Goal: Task Accomplishment & Management: Manage account settings

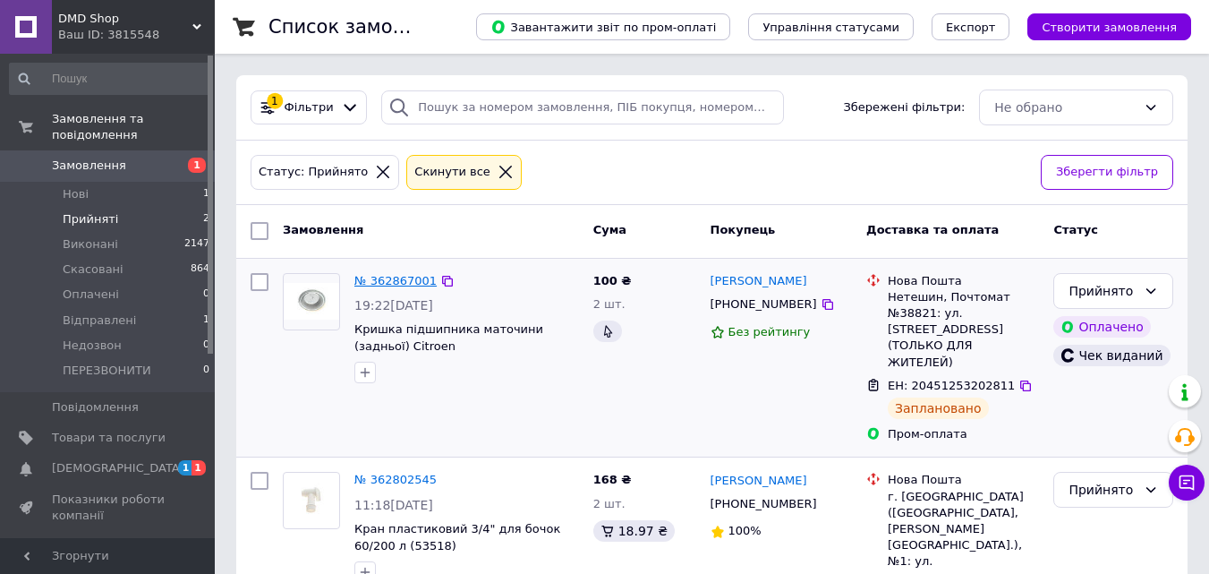
click at [413, 277] on link "№ 362867001" at bounding box center [395, 280] width 82 height 13
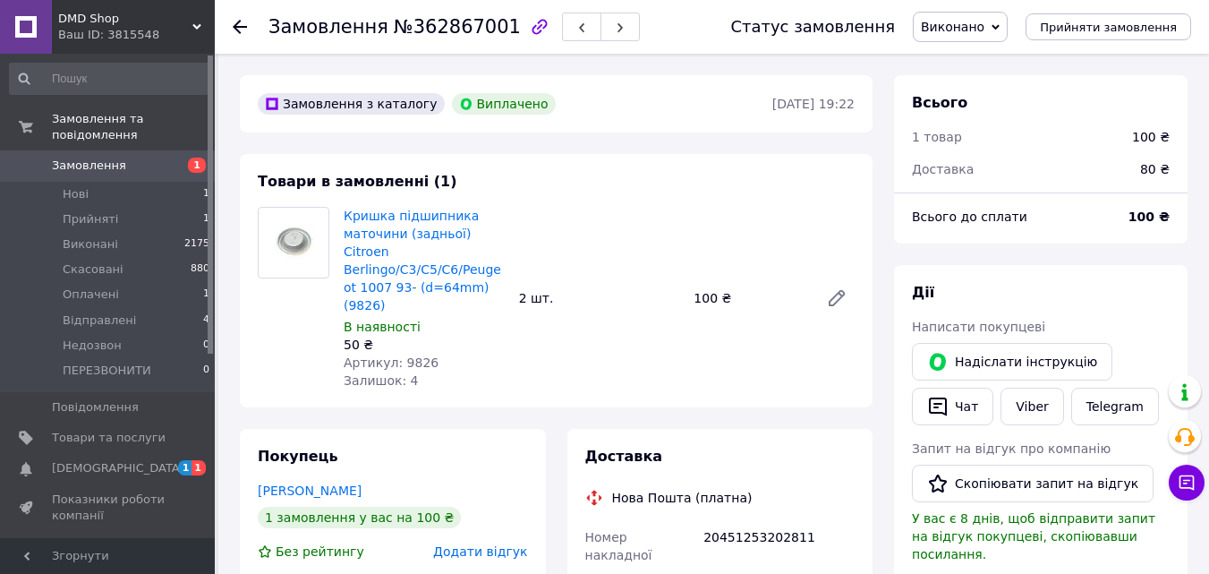
click at [408, 355] on span "Артикул: 9826" at bounding box center [391, 362] width 95 height 14
copy span "9826"
click at [121, 159] on link "Замовлення 1" at bounding box center [110, 165] width 220 height 30
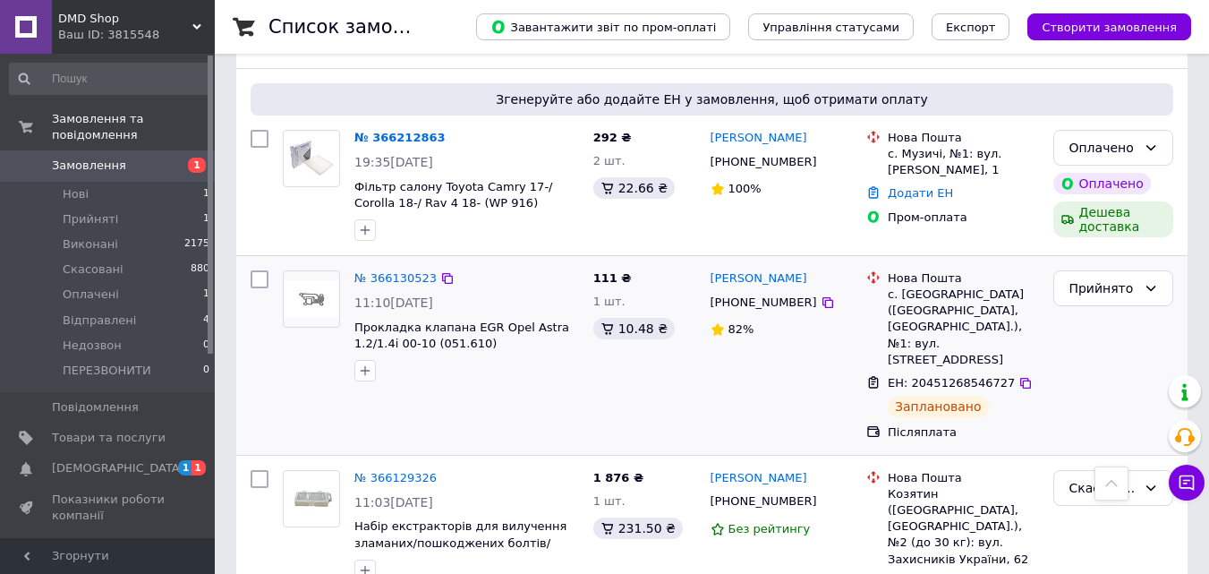
scroll to position [269, 0]
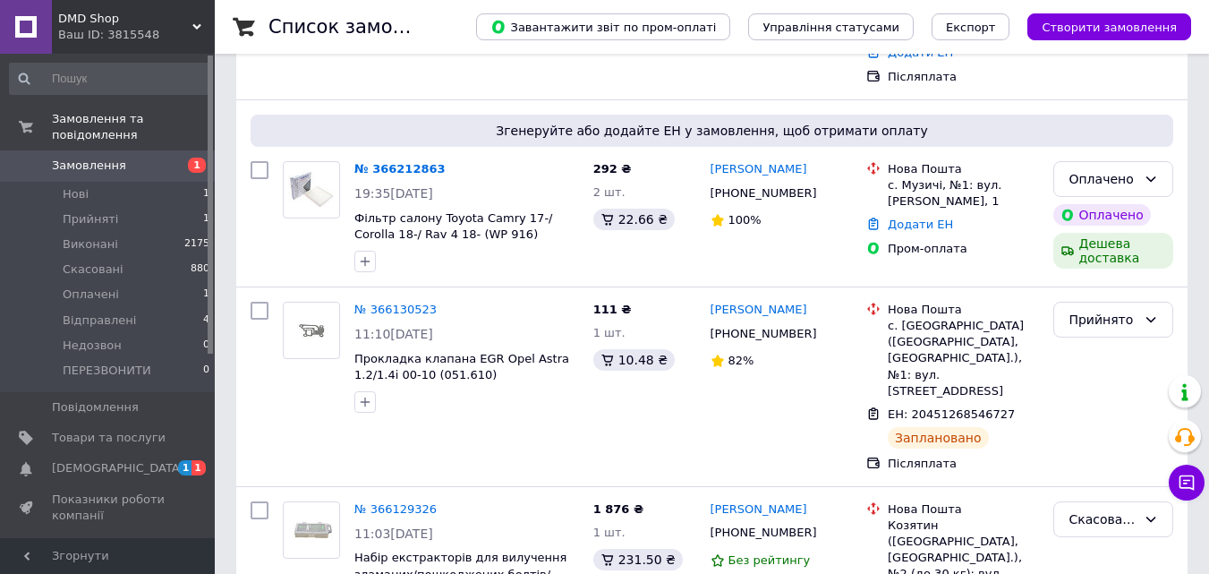
click at [98, 158] on span "Замовлення" at bounding box center [89, 166] width 74 height 16
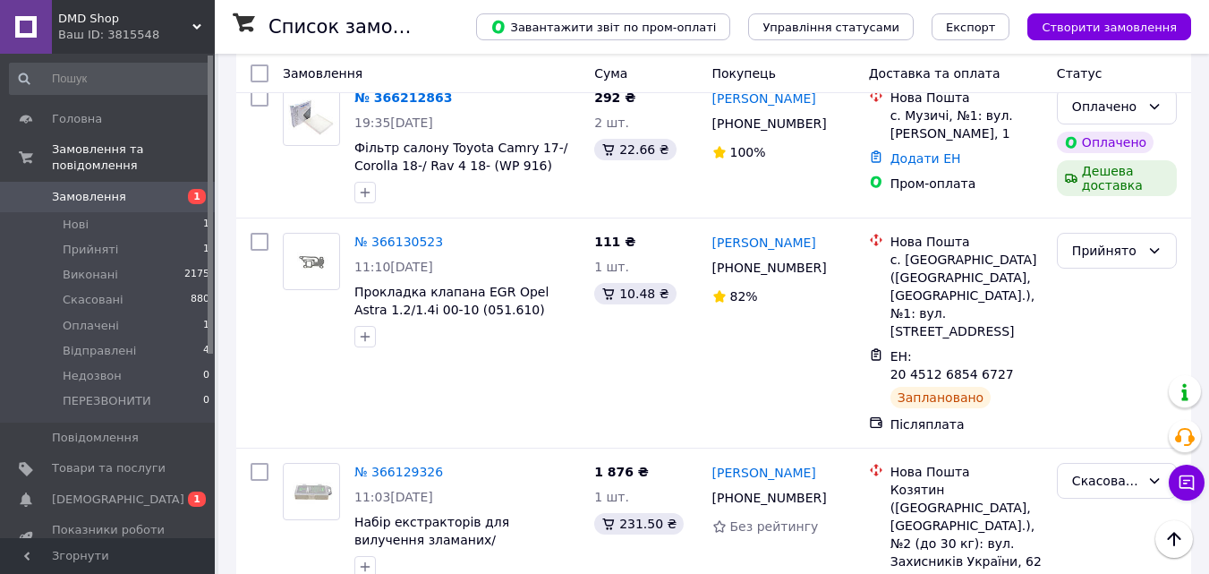
scroll to position [448, 0]
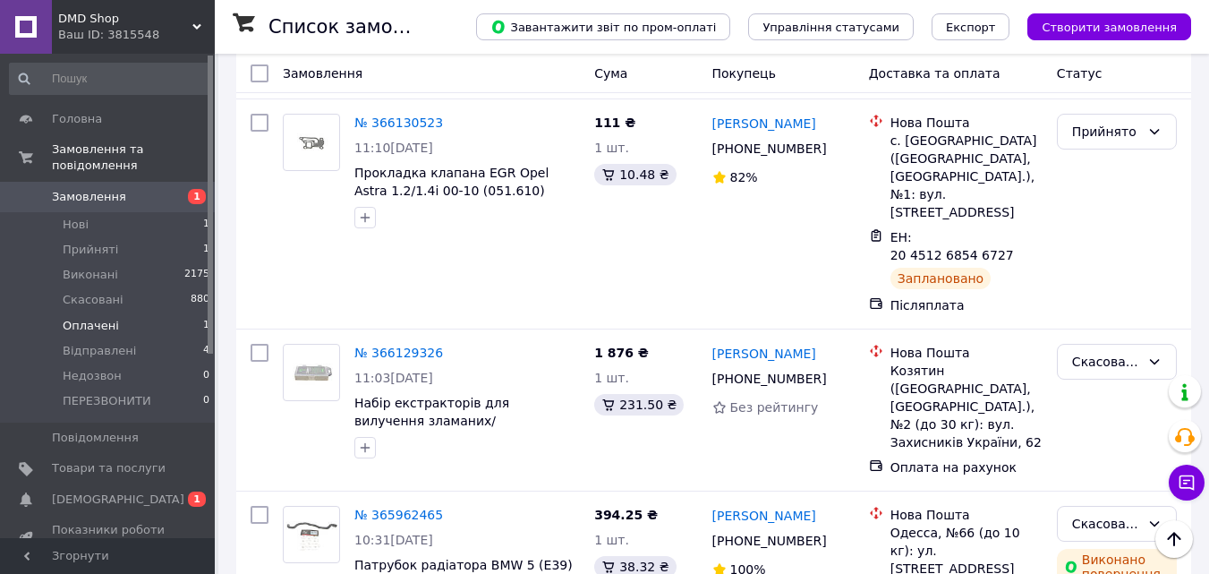
click at [127, 313] on li "Оплачені 1" at bounding box center [110, 325] width 220 height 25
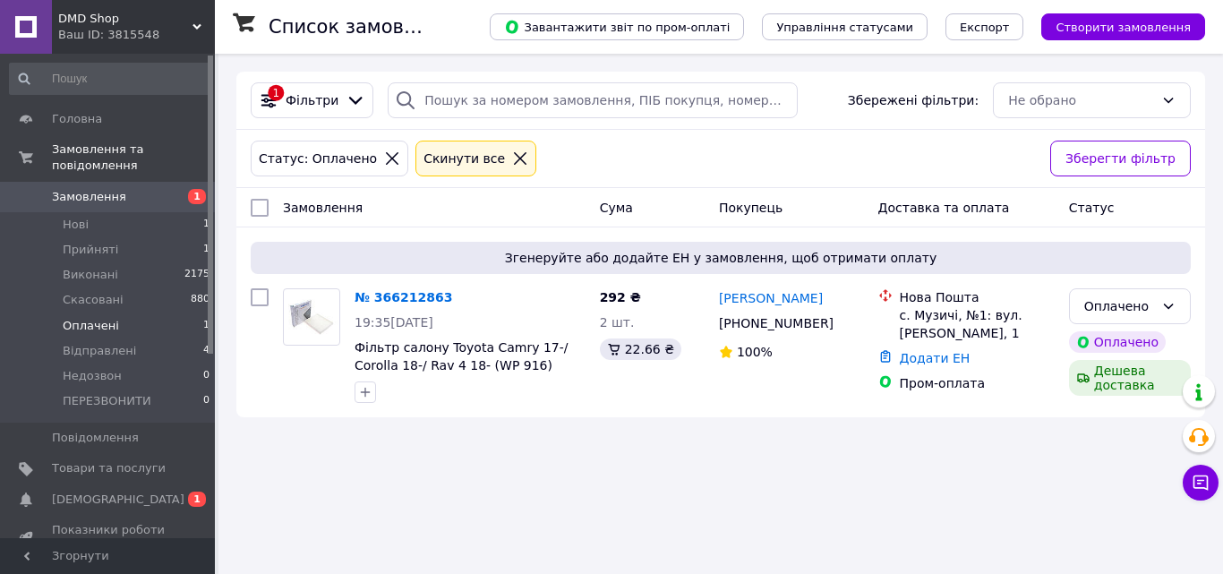
click at [141, 313] on li "Оплачені 1" at bounding box center [110, 325] width 220 height 25
click at [119, 189] on span "Замовлення" at bounding box center [109, 197] width 114 height 16
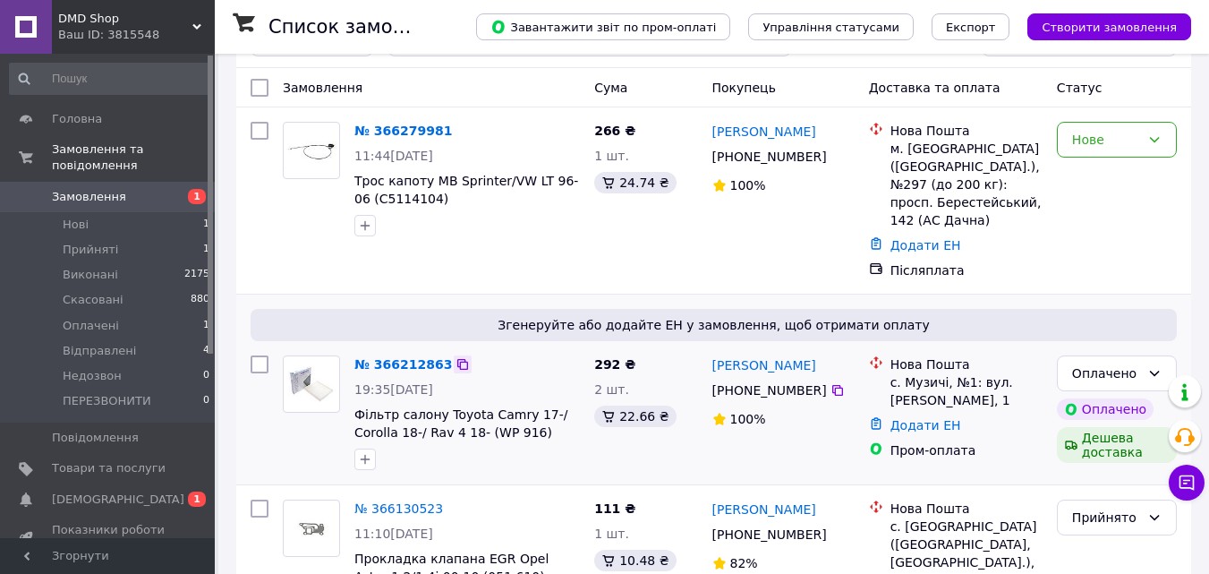
scroll to position [90, 0]
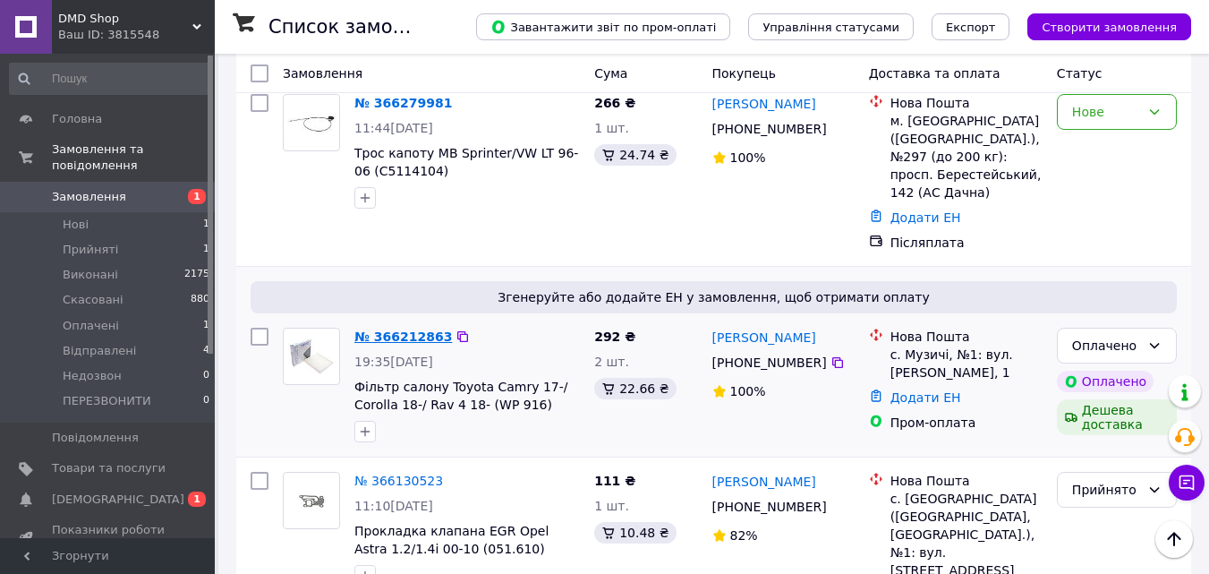
click at [405, 329] on link "№ 366212863" at bounding box center [403, 336] width 98 height 14
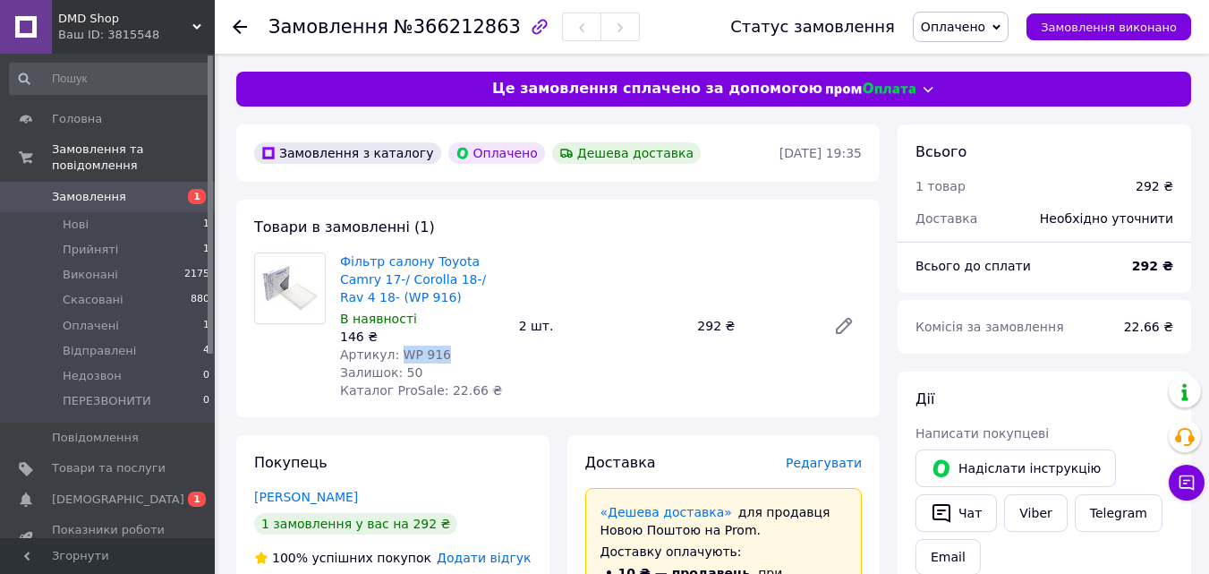
drag, startPoint x: 430, startPoint y: 349, endPoint x: 396, endPoint y: 351, distance: 34.1
click at [396, 351] on div "Артикул: WP 916" at bounding box center [422, 355] width 165 height 18
copy span "WP 916"
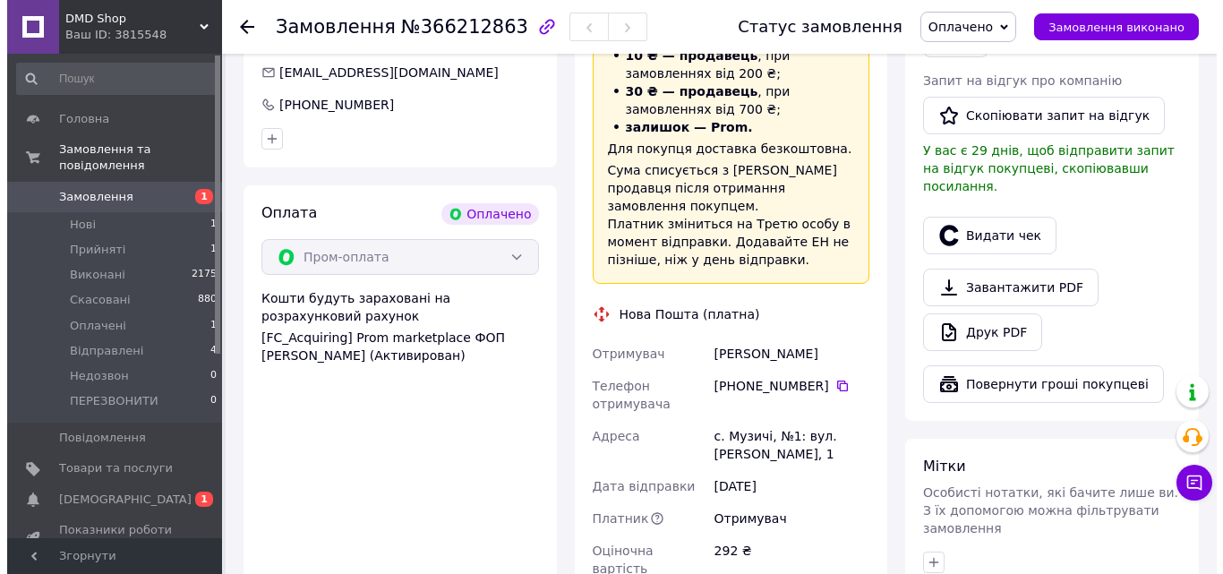
scroll to position [358, 0]
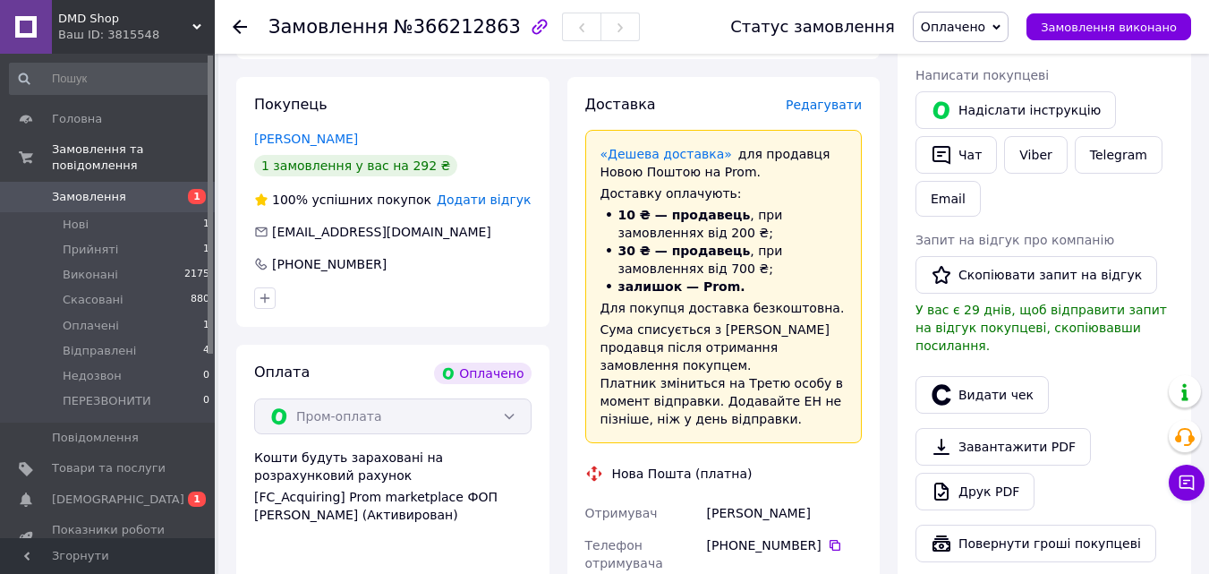
click at [823, 98] on span "Редагувати" at bounding box center [824, 105] width 76 height 14
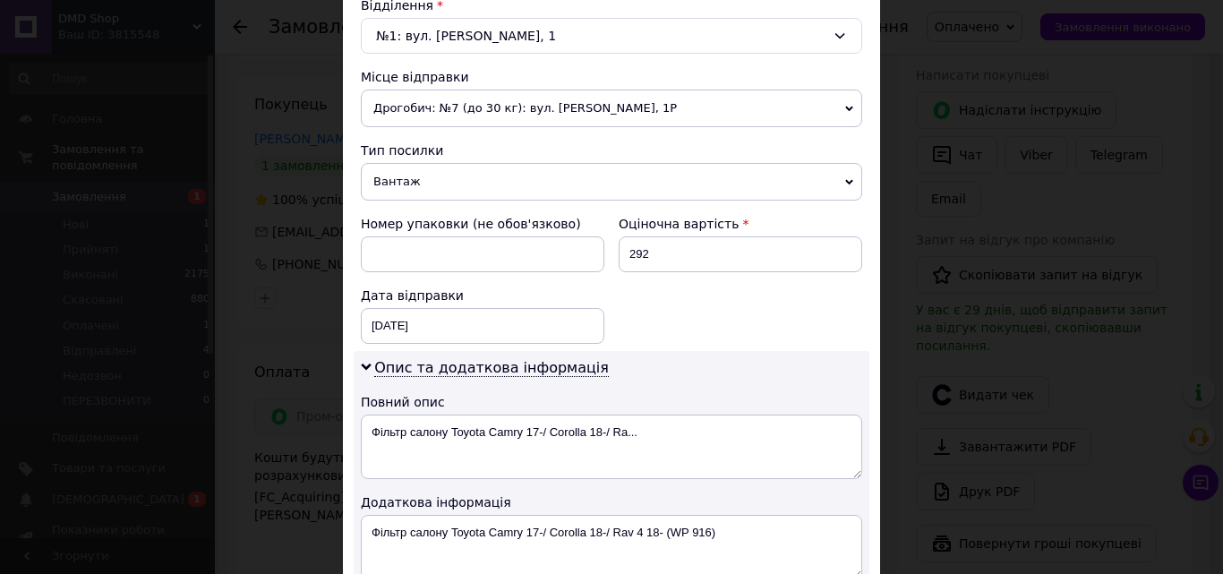
scroll to position [627, 0]
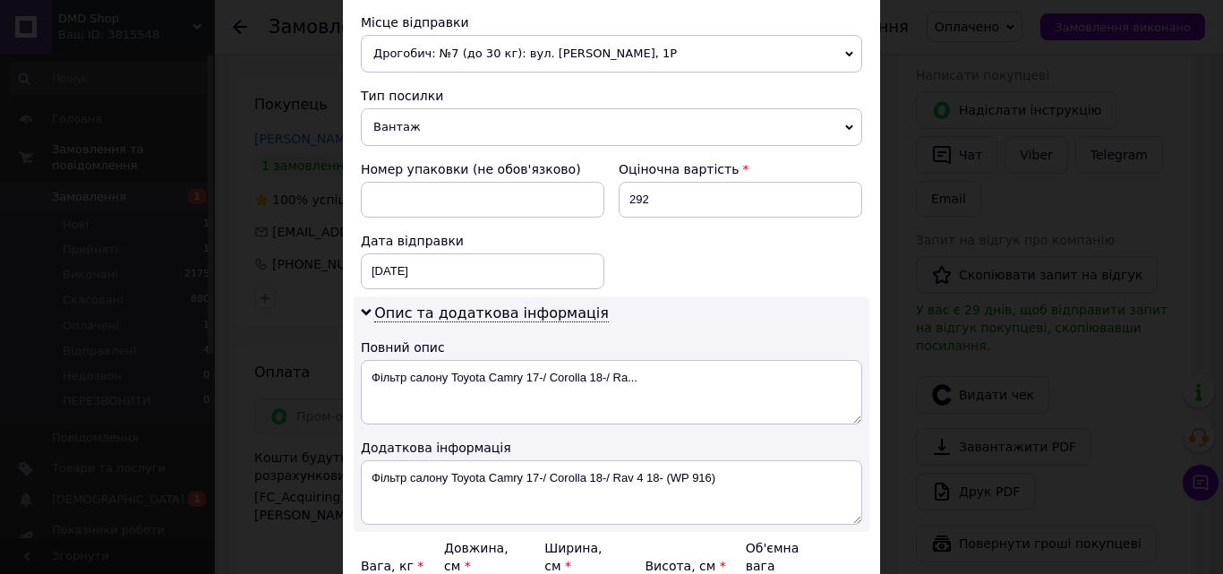
click at [402, 248] on div "Дата відправки" at bounding box center [482, 241] width 243 height 18
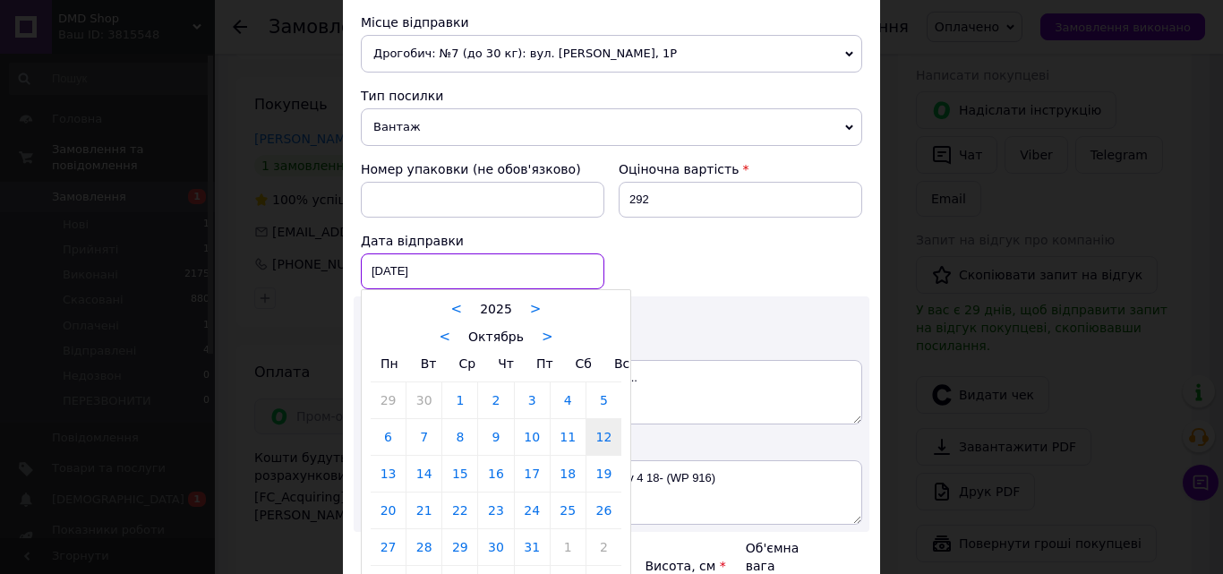
click at [406, 268] on div "[DATE] < 2025 > < Октябрь > Пн Вт Ср Чт Пт Сб Вс 29 30 1 2 3 4 5 6 7 8 9 10 11 …" at bounding box center [482, 271] width 243 height 36
click at [392, 470] on link "13" at bounding box center [388, 474] width 35 height 36
type input "[DATE]"
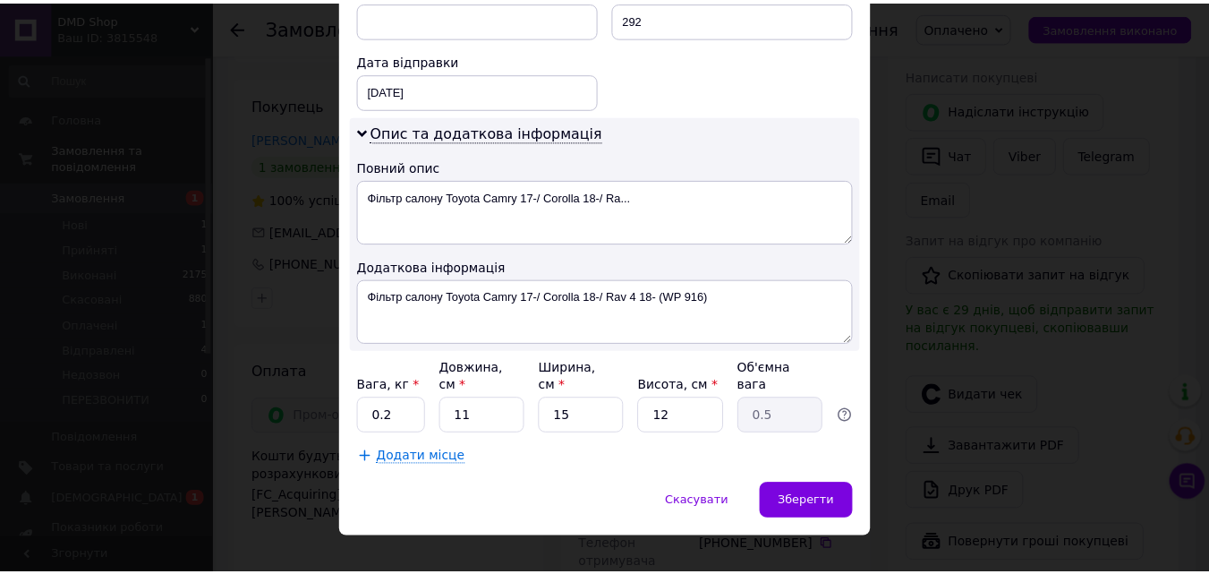
scroll to position [815, 0]
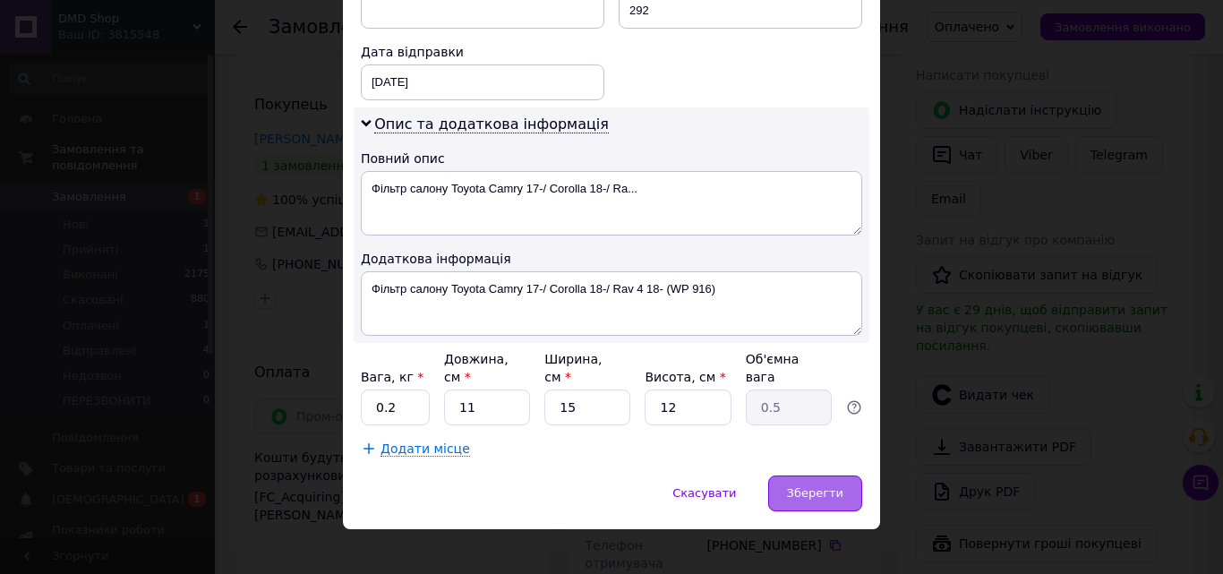
click at [798, 486] on span "Зберегти" at bounding box center [815, 492] width 56 height 13
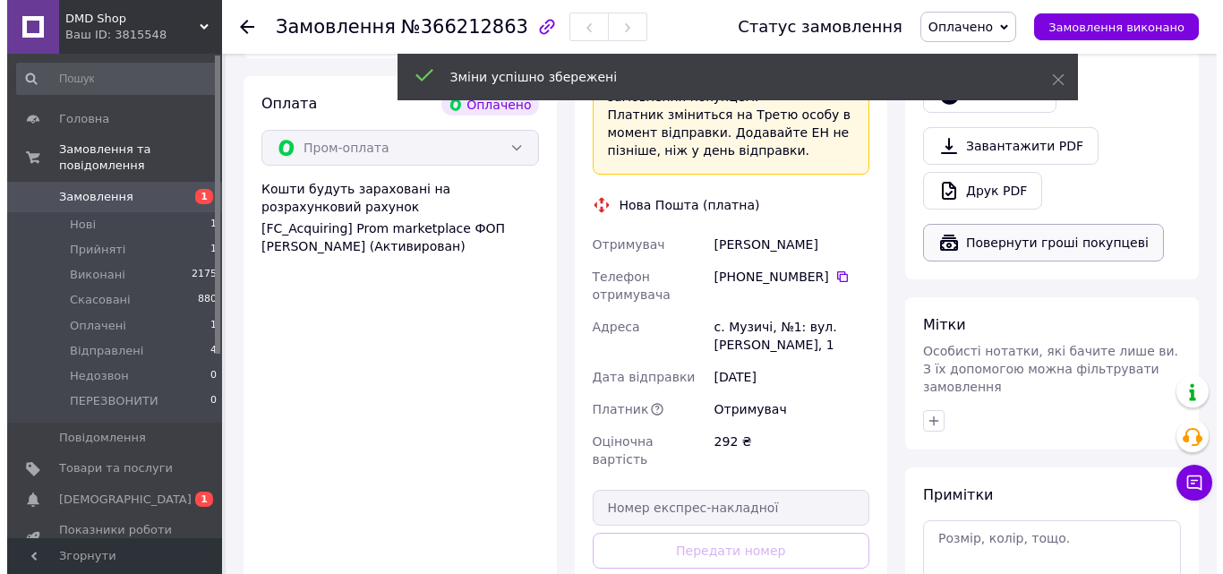
scroll to position [537, 0]
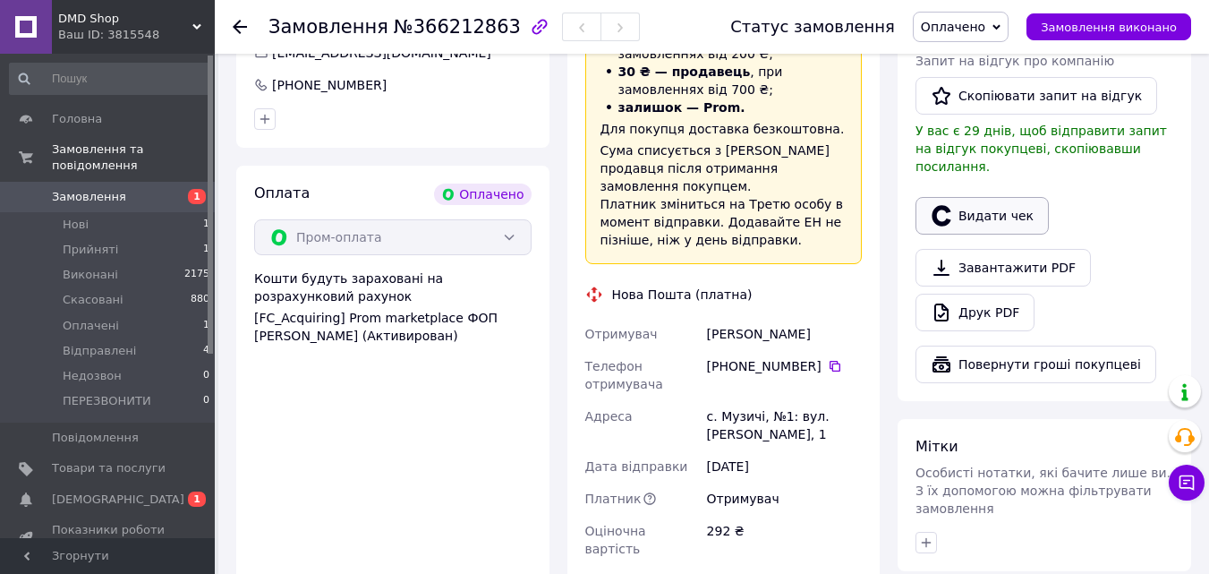
click at [970, 197] on button "Видати чек" at bounding box center [982, 216] width 133 height 38
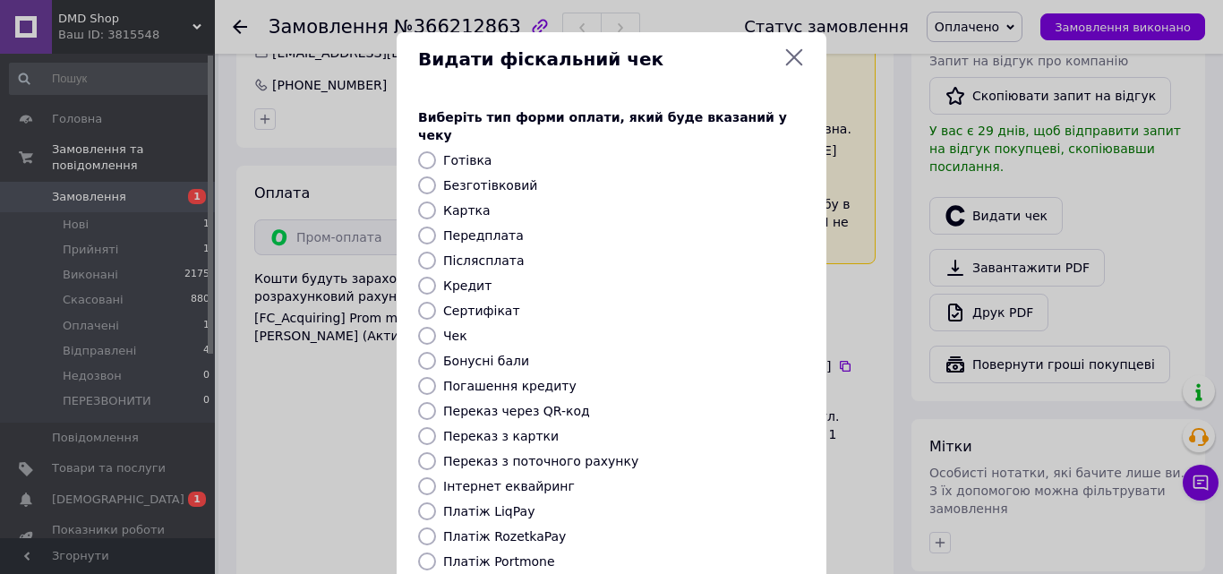
click at [426, 176] on input "Безготівковий" at bounding box center [427, 185] width 18 height 18
radio input "true"
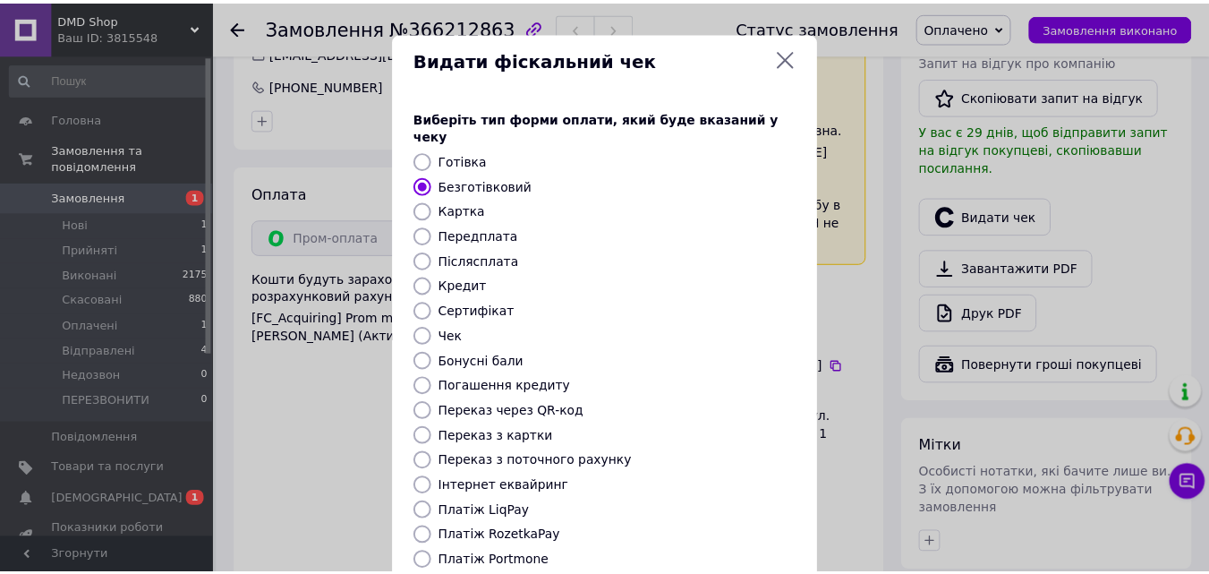
scroll to position [179, 0]
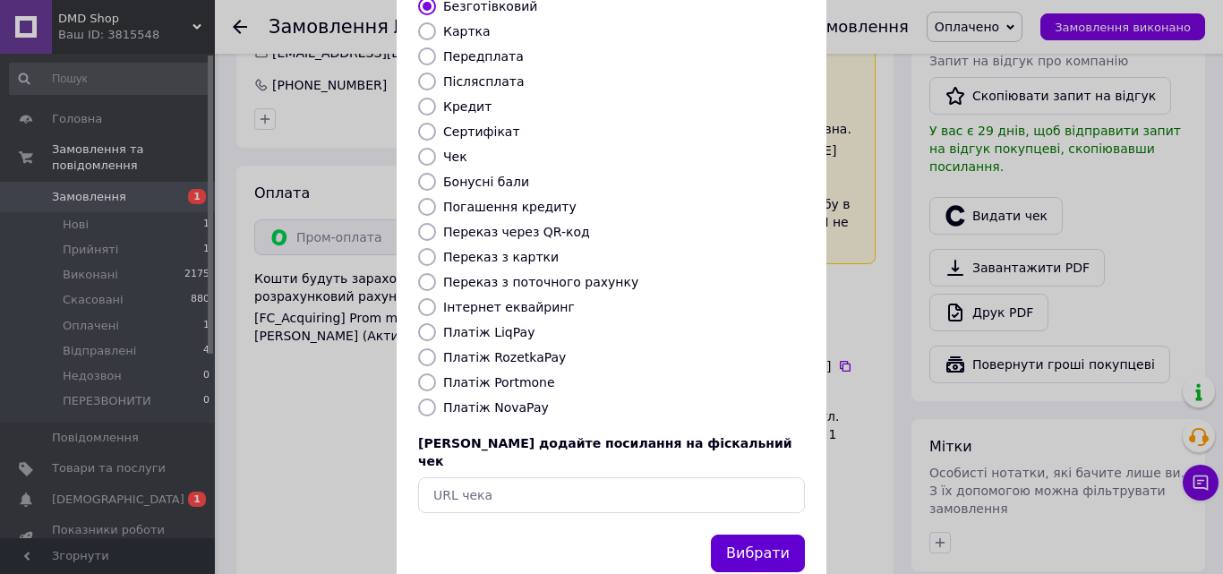
click at [747, 534] on button "Вибрати" at bounding box center [758, 553] width 94 height 38
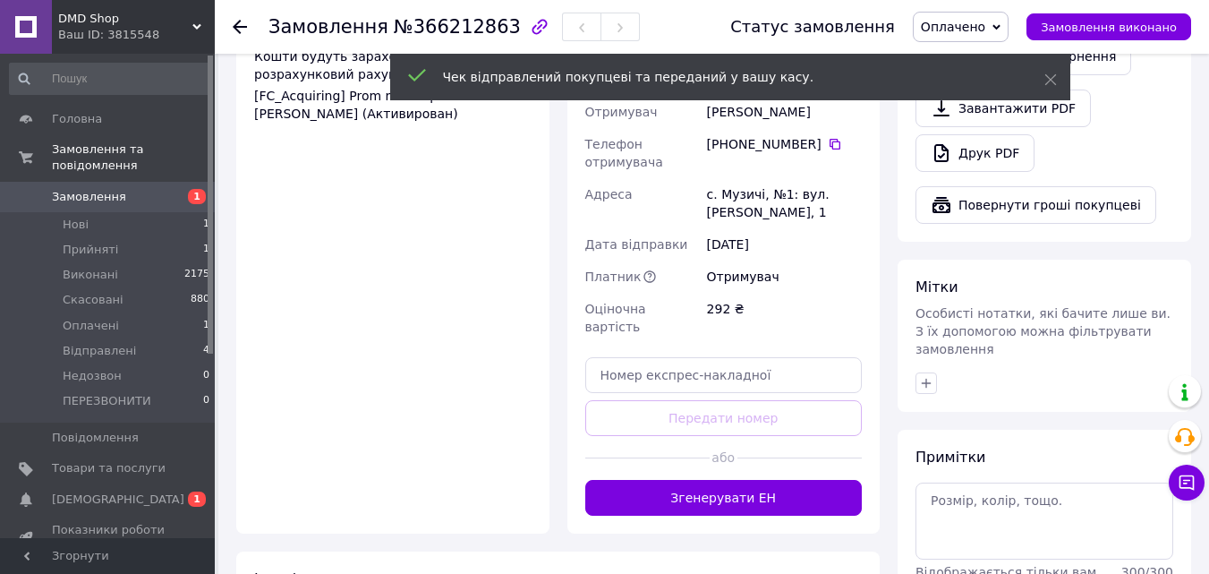
scroll to position [806, 0]
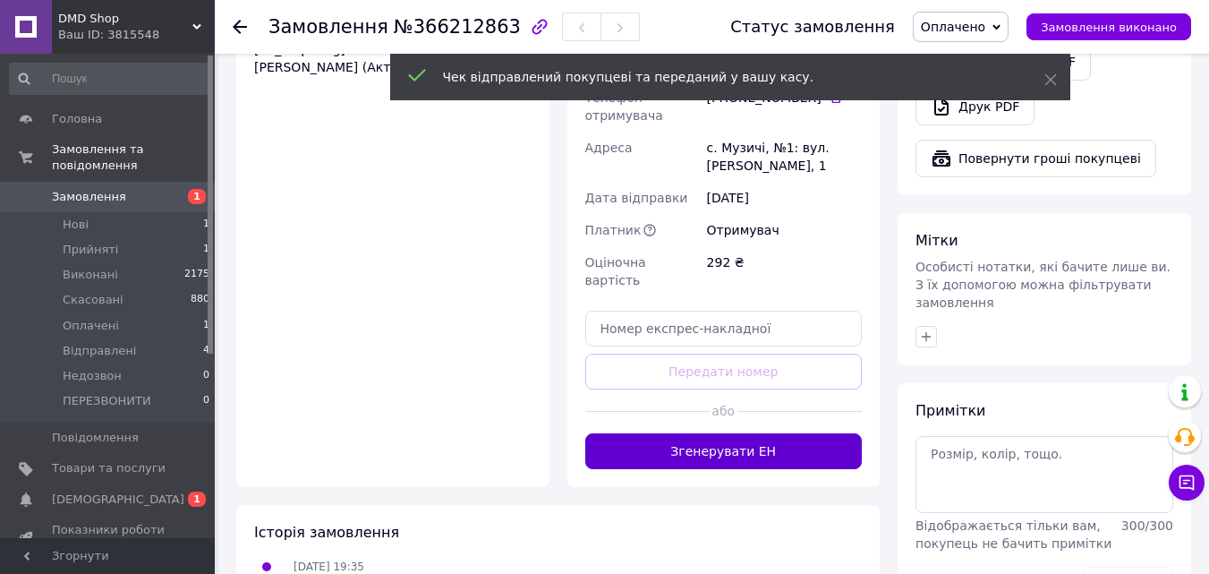
click at [749, 433] on button "Згенерувати ЕН" at bounding box center [724, 451] width 278 height 36
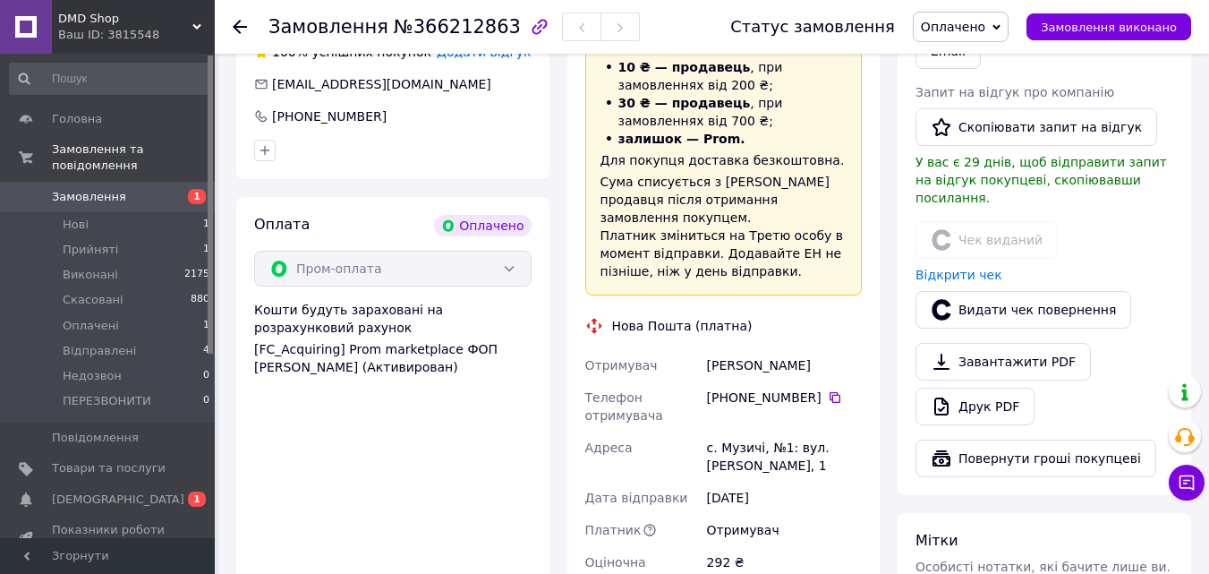
scroll to position [537, 0]
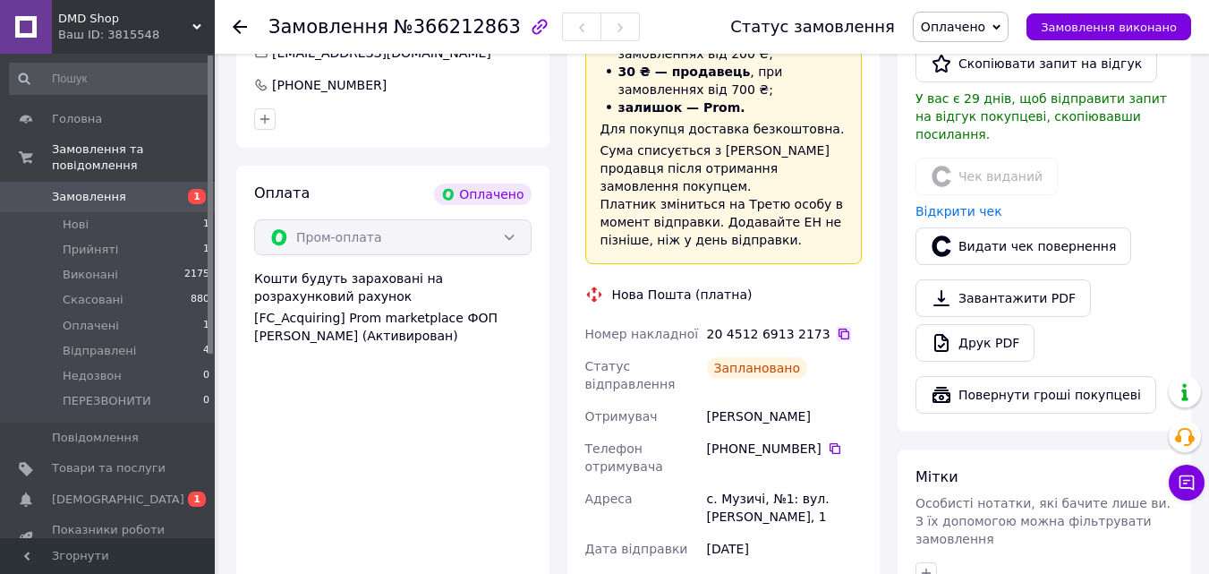
click at [837, 327] on icon at bounding box center [844, 334] width 14 height 14
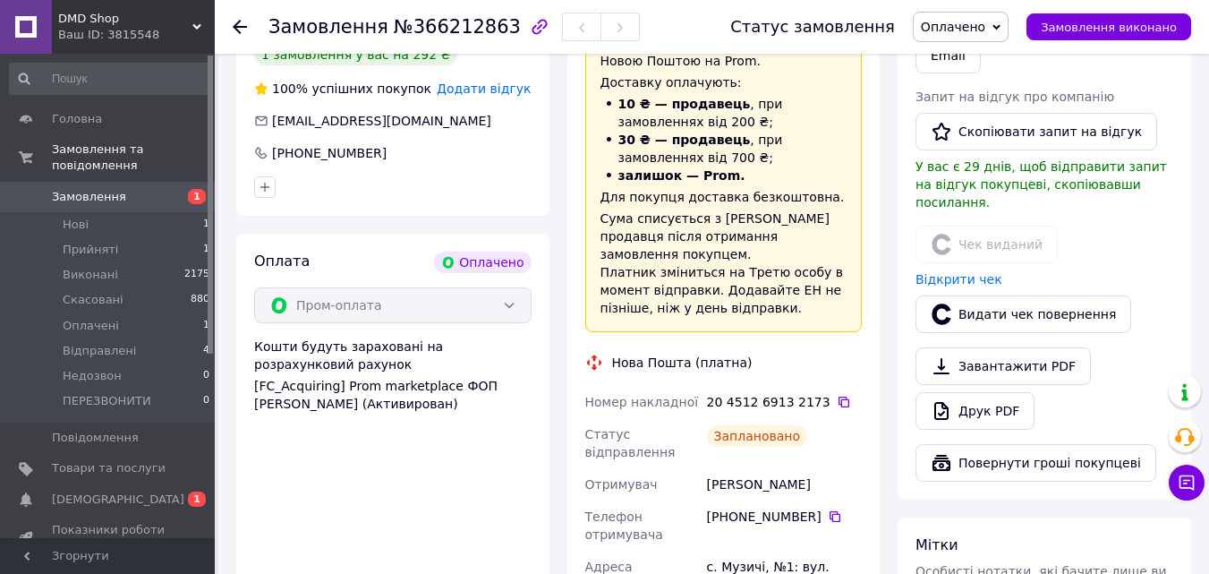
scroll to position [358, 0]
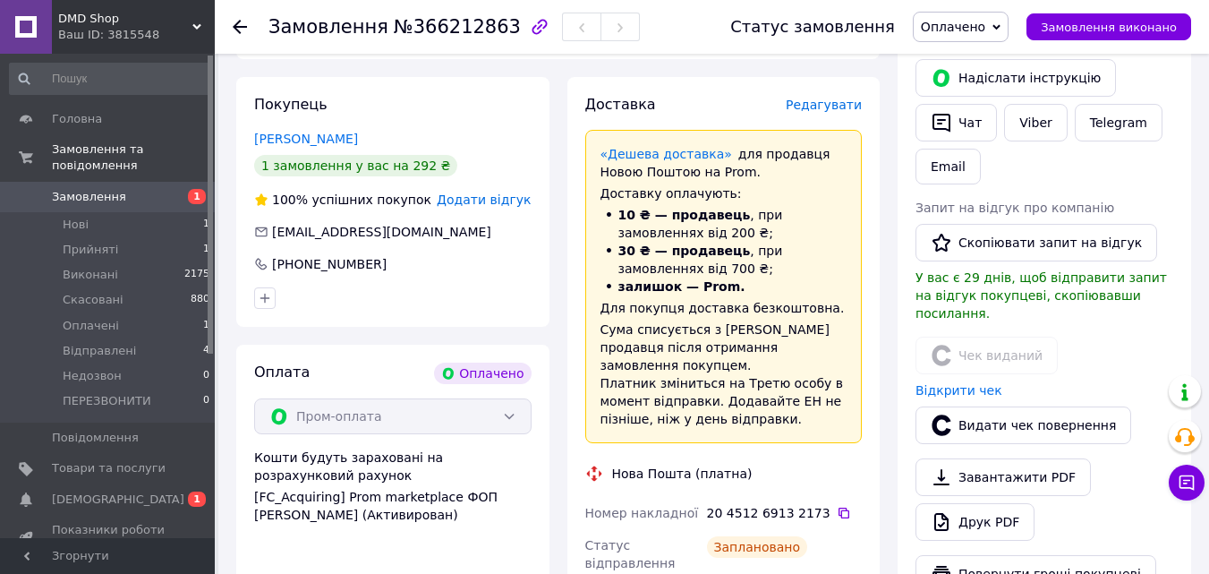
click at [87, 189] on span "Замовлення" at bounding box center [89, 197] width 74 height 16
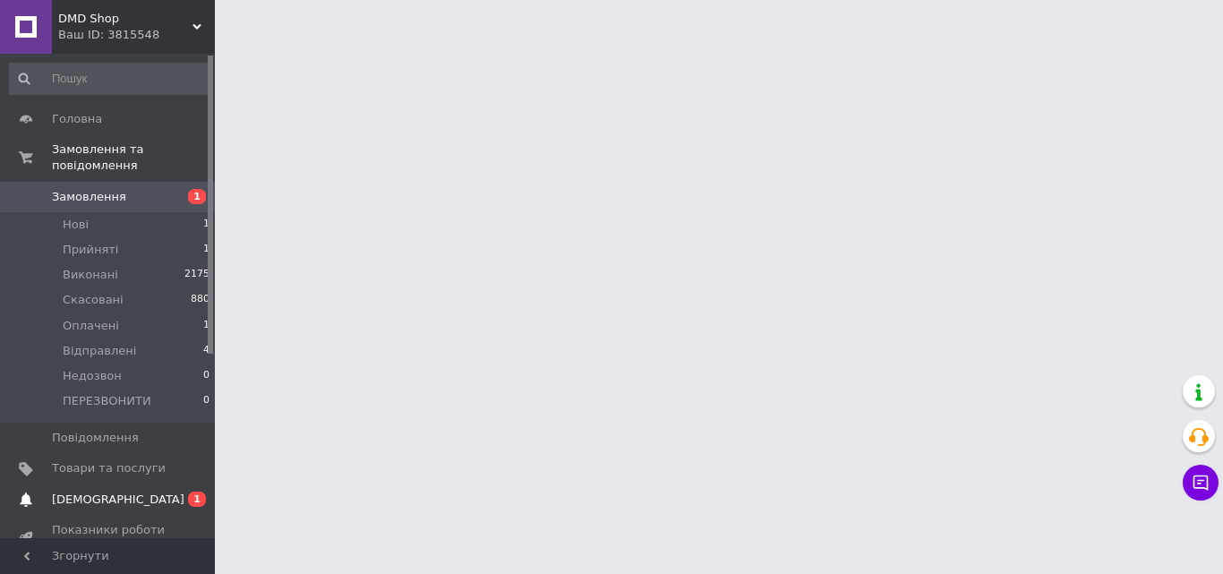
click at [115, 491] on span "[DEMOGRAPHIC_DATA]" at bounding box center [118, 499] width 132 height 16
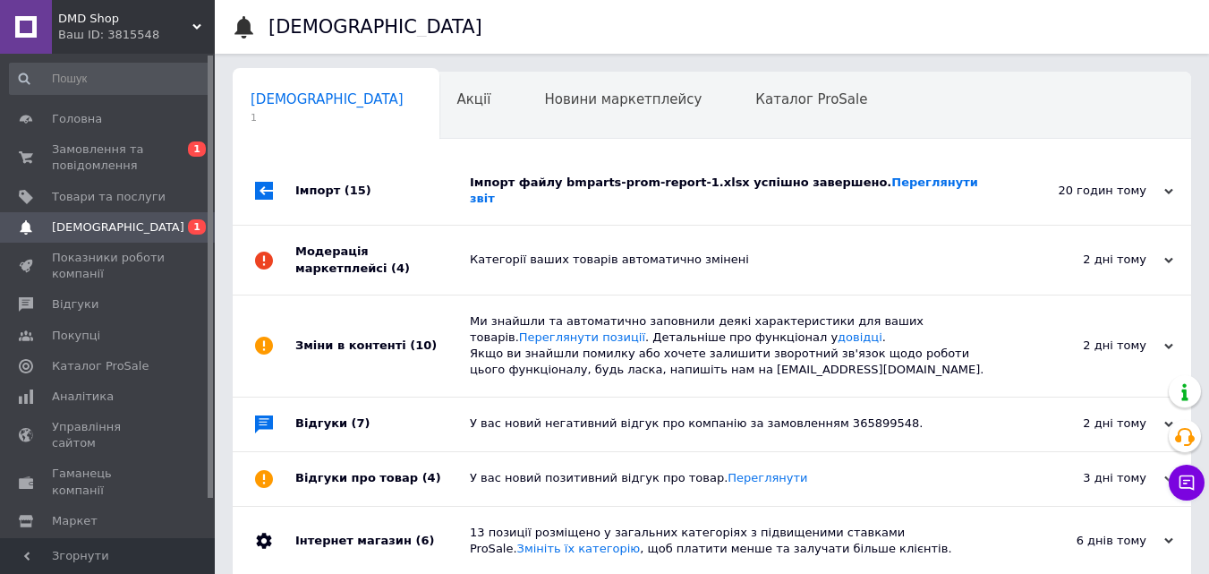
click at [789, 201] on div "Імпорт файлу bmparts-prom-report-1.xlsx успішно завершено. Переглянути звіт" at bounding box center [732, 191] width 525 height 68
click at [980, 192] on div "Імпорт файлу bmparts-prom-report-1.xlsx успішно завершено. Переглянути звіт" at bounding box center [732, 191] width 525 height 68
click at [979, 192] on div "Імпорт файлу bmparts-prom-report-1.xlsx успішно завершено. Переглянути звіт" at bounding box center [732, 191] width 525 height 68
click at [975, 191] on div "Імпорт файлу bmparts-prom-report-1.xlsx успішно завершено. Переглянути звіт" at bounding box center [732, 191] width 525 height 32
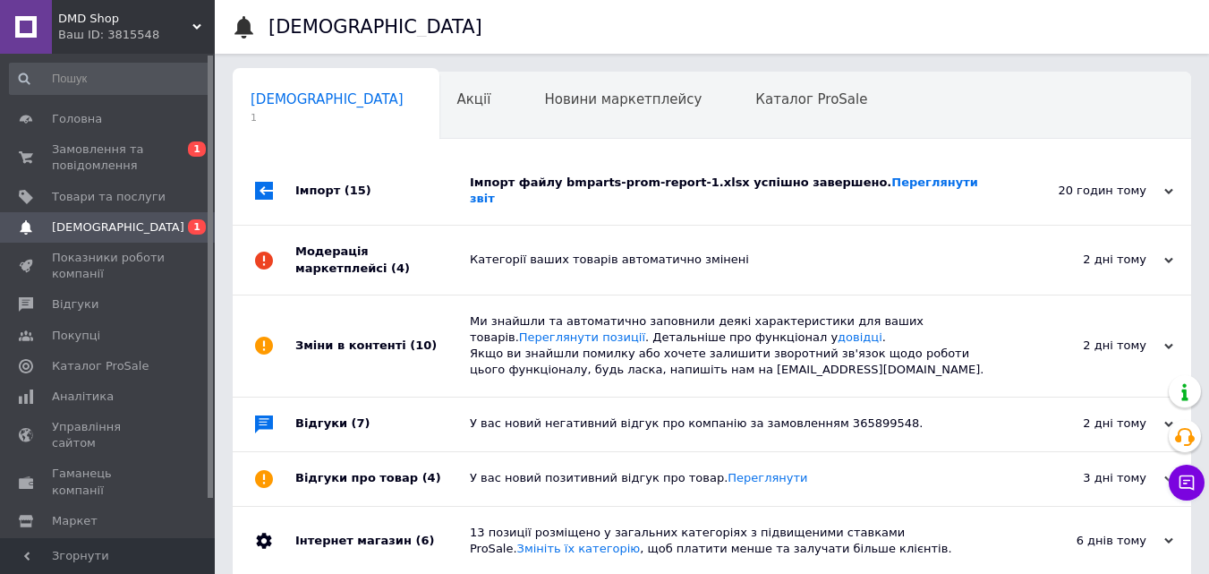
click at [1166, 187] on icon at bounding box center [1169, 191] width 9 height 9
click at [962, 182] on div "Імпорт файлу bmparts-prom-report-1.xlsx успішно завершено. Переглянути звіт" at bounding box center [732, 191] width 525 height 32
click at [1168, 187] on icon at bounding box center [1169, 191] width 9 height 9
click at [969, 194] on div "Імпорт файлу bmparts-prom-report-1.xlsx успішно завершено. Переглянути звіт" at bounding box center [732, 191] width 525 height 68
click at [965, 190] on div "Імпорт файлу bmparts-prom-report-1.xlsx успішно завершено. Переглянути звіт" at bounding box center [732, 191] width 525 height 32
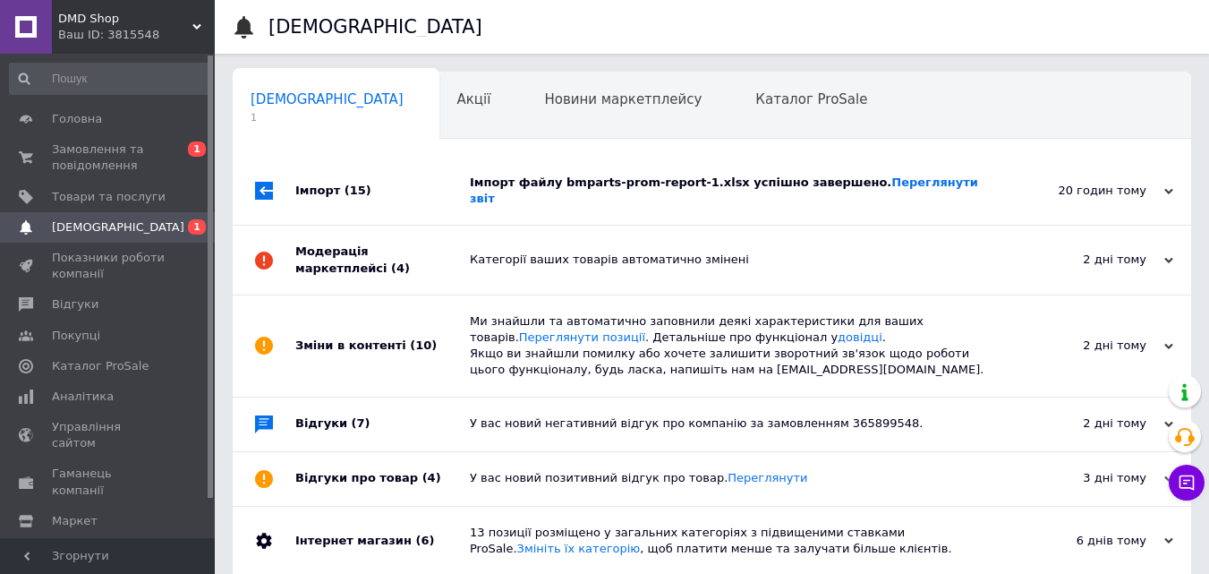
click at [1166, 183] on div "20 годин тому" at bounding box center [1084, 191] width 179 height 16
drag, startPoint x: 1172, startPoint y: 183, endPoint x: 1136, endPoint y: 184, distance: 35.8
click at [1172, 188] on use at bounding box center [1169, 190] width 9 height 5
click at [982, 178] on div "Імпорт файлу bmparts-prom-report-1.xlsx успішно завершено. Переглянути звіт" at bounding box center [732, 191] width 525 height 32
click at [576, 81] on div "Новини маркетплейсу 0" at bounding box center [631, 107] width 211 height 68
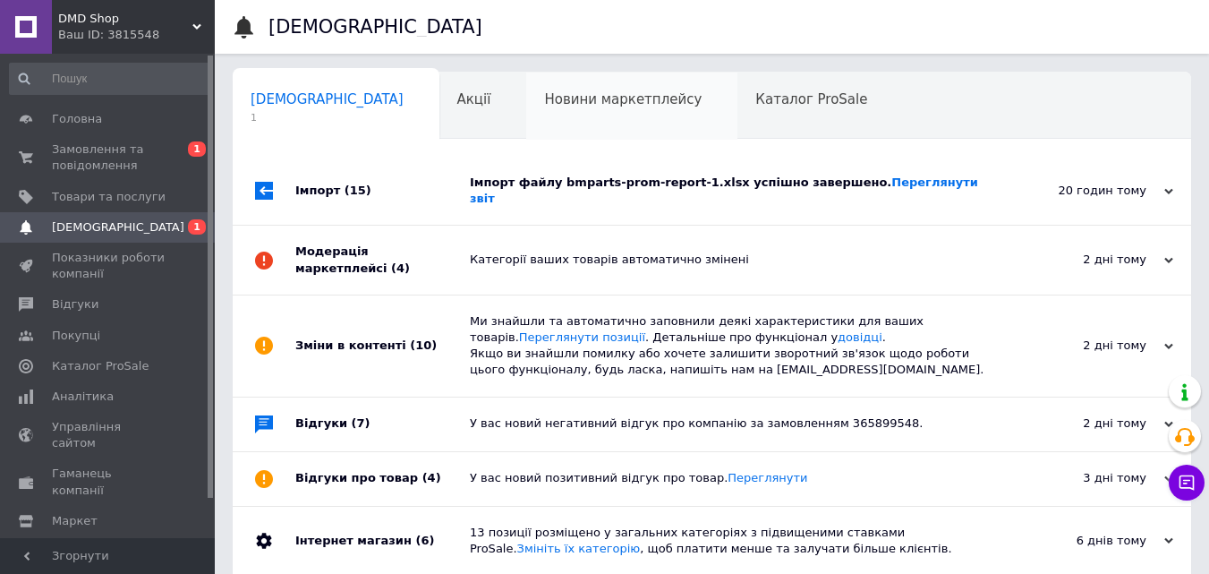
click at [551, 115] on div "Новини маркетплейсу 0" at bounding box center [631, 107] width 211 height 68
click at [1008, 189] on div "20 годин тому" at bounding box center [1084, 191] width 179 height 16
drag, startPoint x: 1012, startPoint y: 195, endPoint x: 946, endPoint y: 196, distance: 66.2
click at [1012, 194] on div "20 годин тому [DATE]" at bounding box center [1093, 191] width 197 height 68
click at [528, 114] on div "Новини маркетплейсу 0" at bounding box center [631, 107] width 211 height 68
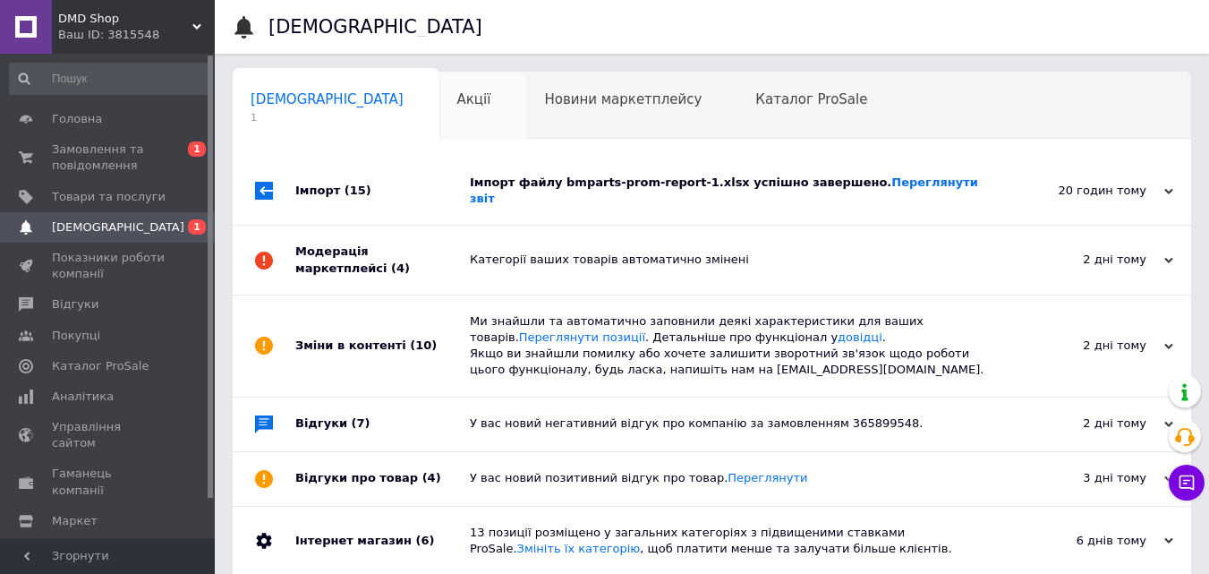
click at [440, 114] on div "Акції 0" at bounding box center [484, 107] width 88 height 68
click at [440, 120] on div "Акції 0" at bounding box center [484, 107] width 88 height 68
click at [440, 128] on div "Акції 0" at bounding box center [484, 107] width 88 height 68
click at [440, 116] on div "Акції 0" at bounding box center [484, 107] width 88 height 68
click at [440, 114] on div "Акції 0" at bounding box center [484, 107] width 88 height 68
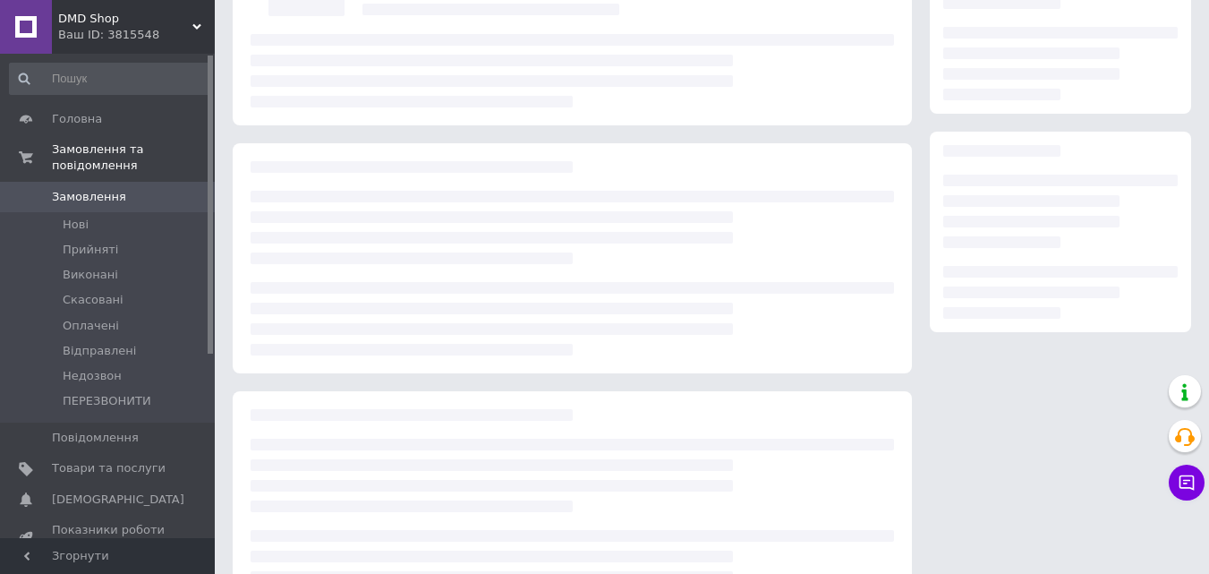
scroll to position [179, 0]
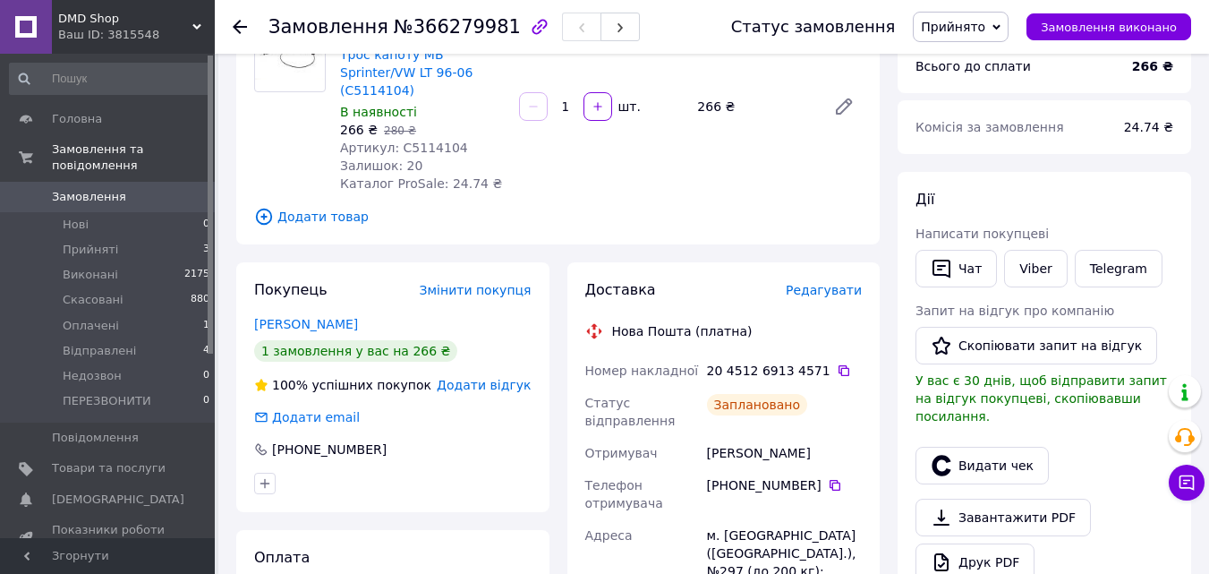
click at [96, 189] on span "Замовлення" at bounding box center [89, 197] width 74 height 16
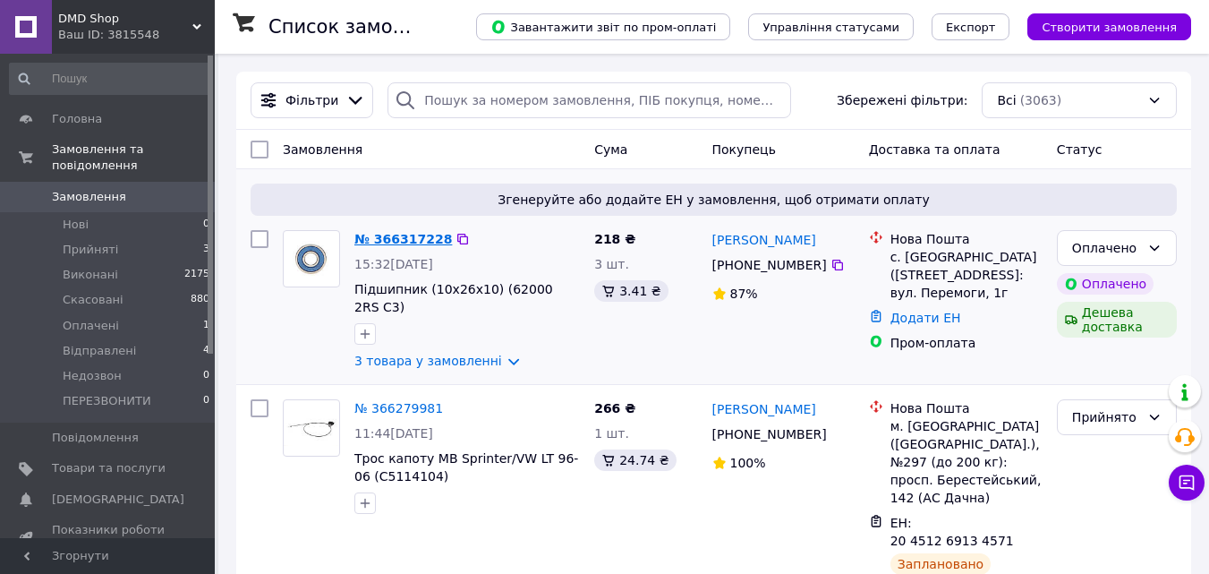
click at [394, 246] on link "№ 366317228" at bounding box center [403, 239] width 98 height 14
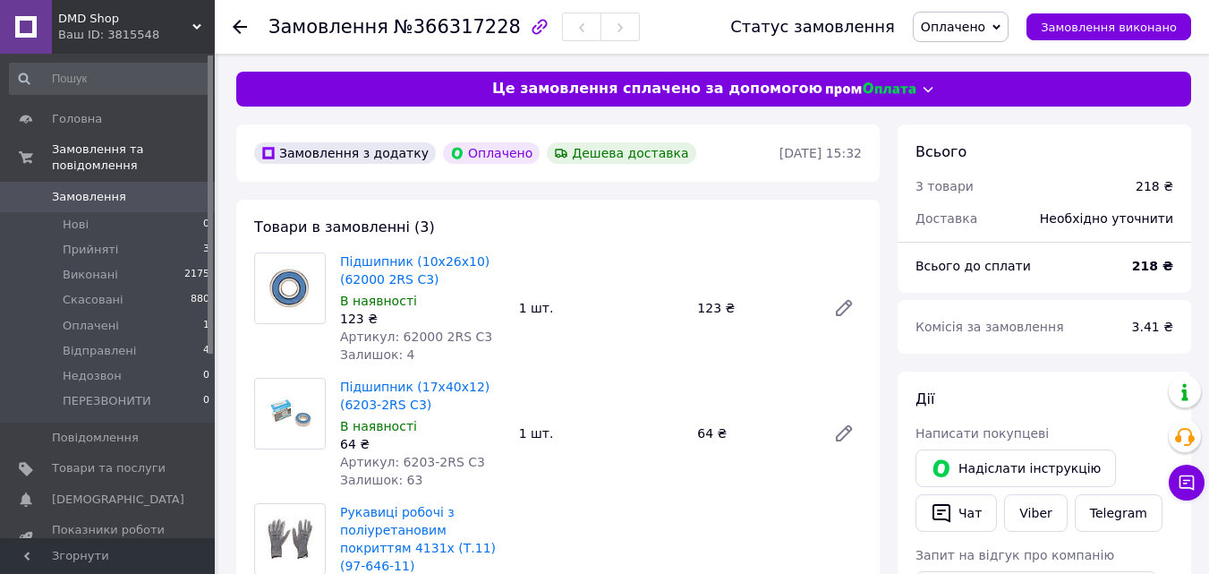
click at [467, 336] on span "Артикул: 62000 2RS C3" at bounding box center [416, 336] width 152 height 14
click at [468, 335] on span "Артикул: 62000 2RS C3" at bounding box center [416, 336] width 152 height 14
drag, startPoint x: 394, startPoint y: 333, endPoint x: 496, endPoint y: 335, distance: 102.1
click at [496, 335] on div "Артикул: 62000 2RS C3" at bounding box center [422, 337] width 165 height 18
copy span "62000 2RS C3"
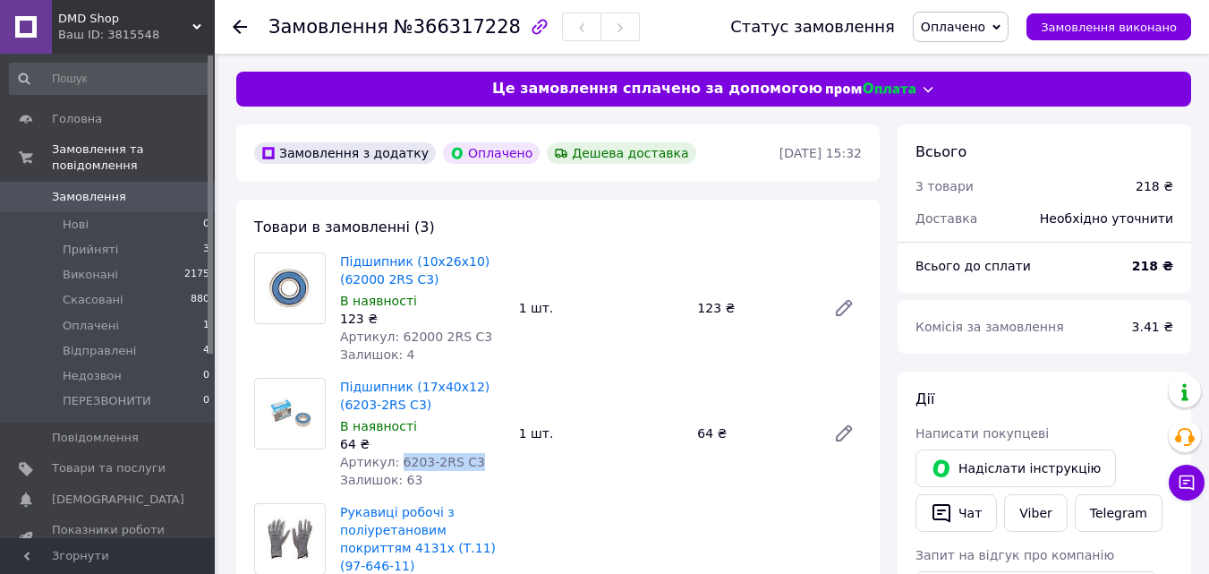
drag, startPoint x: 475, startPoint y: 459, endPoint x: 395, endPoint y: 461, distance: 80.6
click at [395, 461] on div "Артикул: 6203-2RS C3" at bounding box center [422, 462] width 165 height 18
copy span "6203-2RS C3"
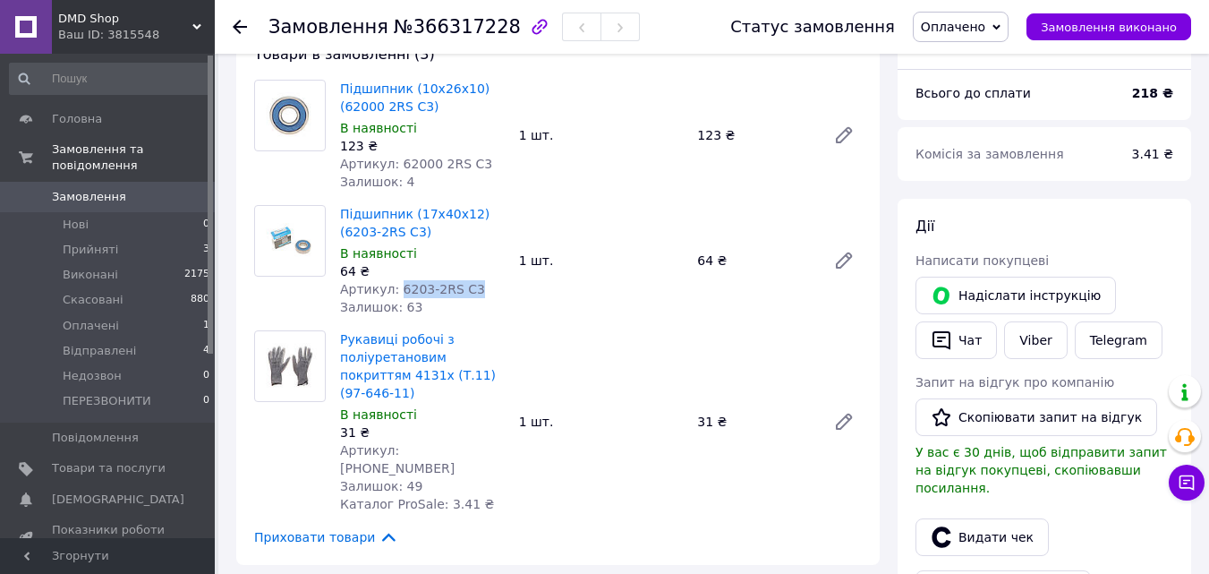
scroll to position [179, 0]
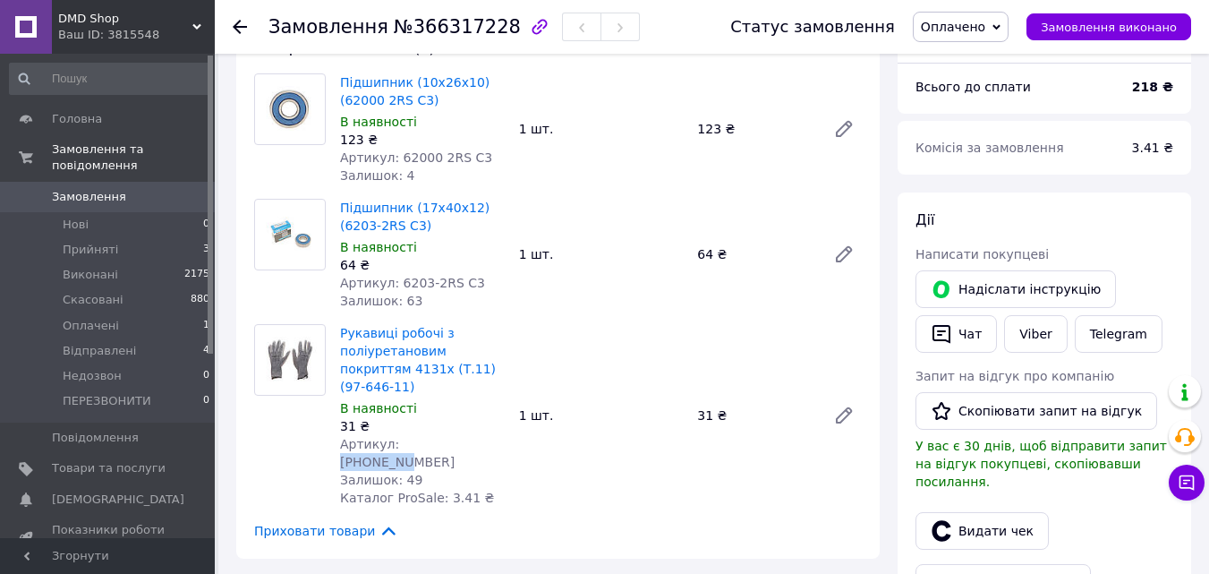
drag, startPoint x: 438, startPoint y: 419, endPoint x: 392, endPoint y: 416, distance: 45.7
click at [392, 435] on div "Артикул: 97-646-11" at bounding box center [422, 453] width 165 height 36
copy span "97-646-11"
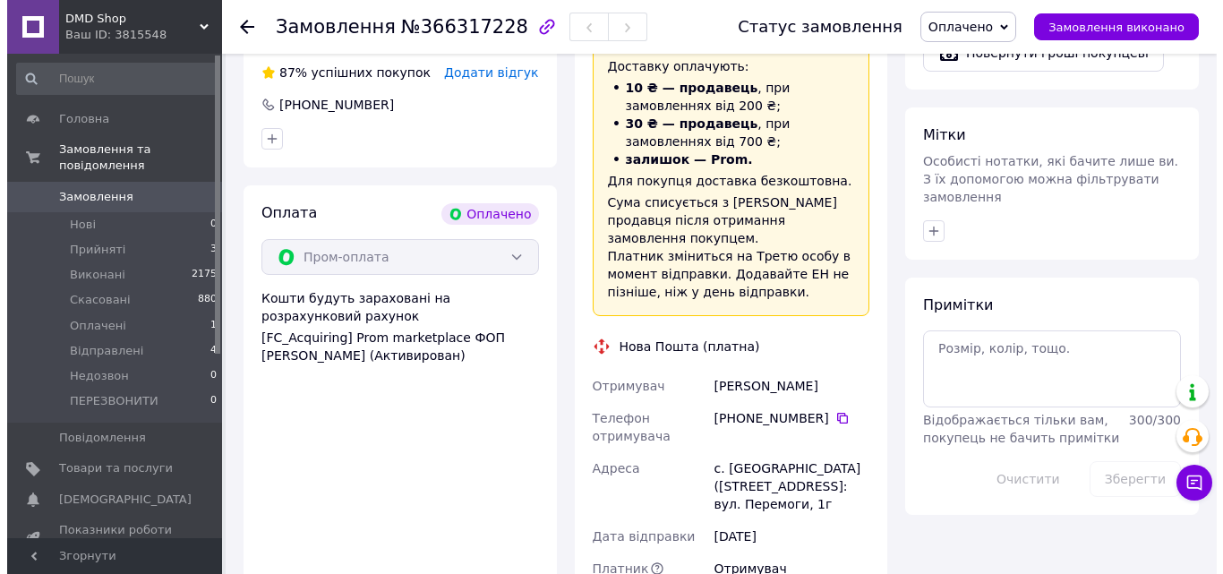
scroll to position [537, 0]
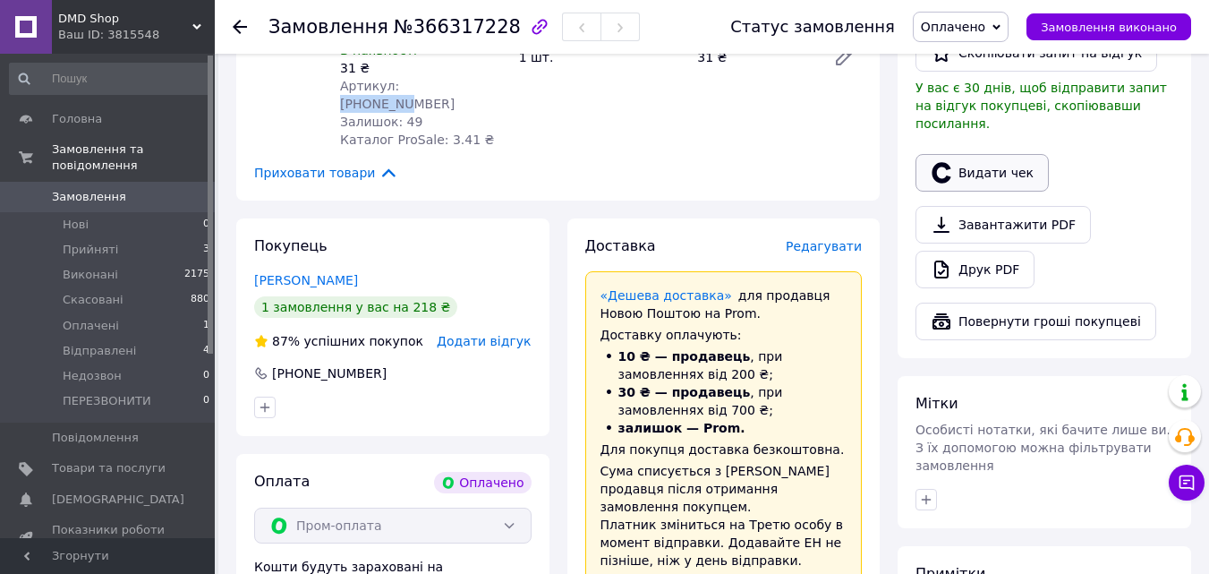
click at [977, 154] on button "Видати чек" at bounding box center [982, 173] width 133 height 38
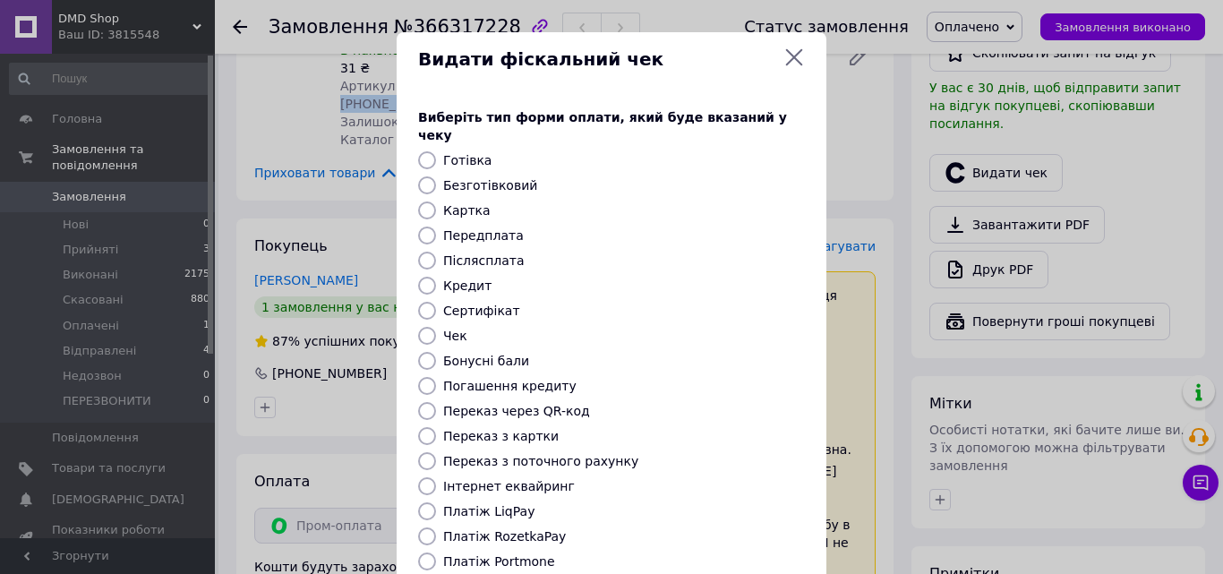
click at [431, 176] on input "Безготівковий" at bounding box center [427, 185] width 18 height 18
radio input "true"
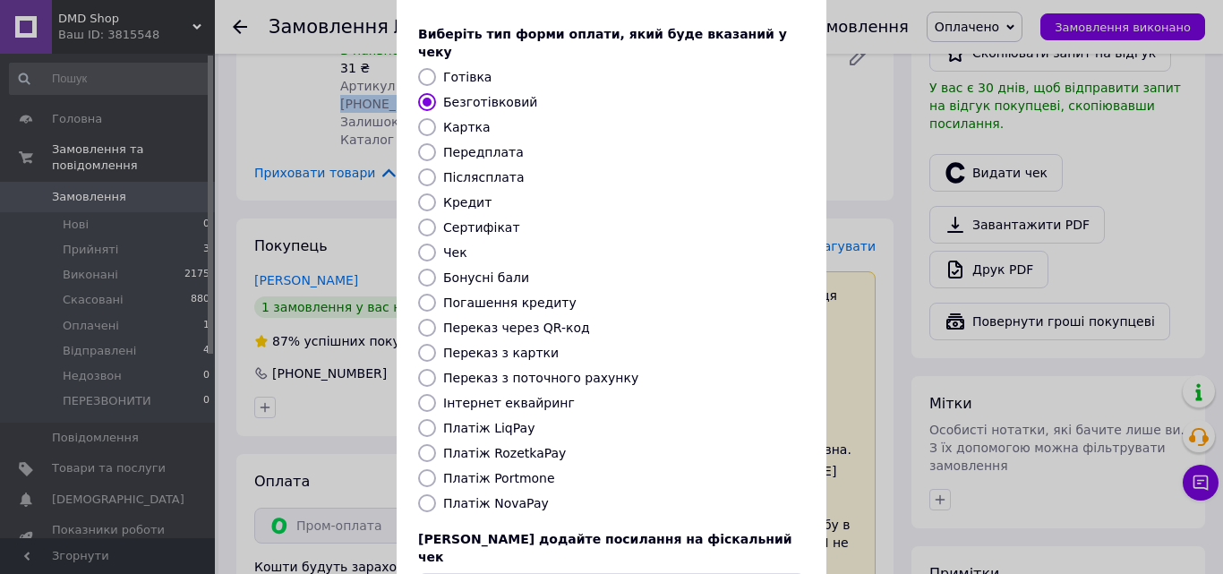
scroll to position [195, 0]
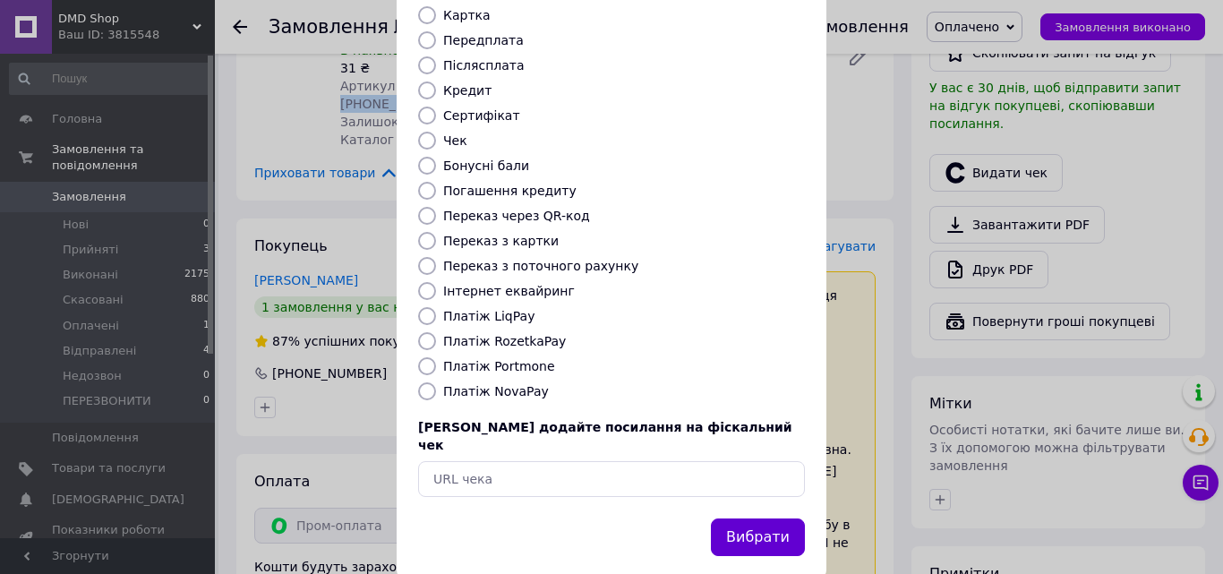
click at [742, 518] on button "Вибрати" at bounding box center [758, 537] width 94 height 38
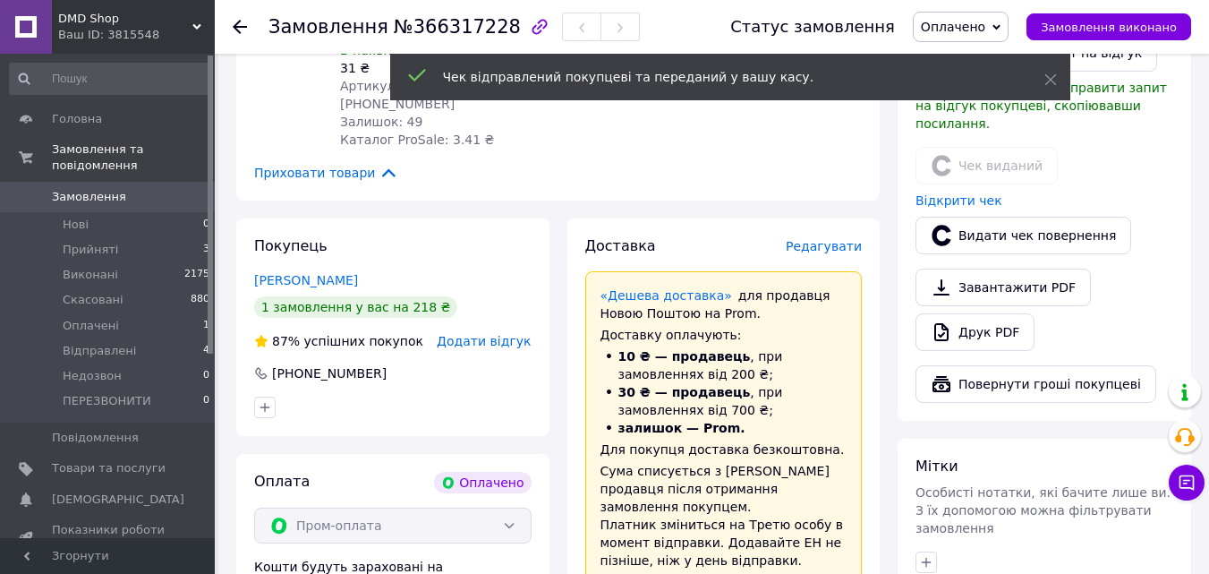
click at [814, 239] on span "Редагувати" at bounding box center [824, 246] width 76 height 14
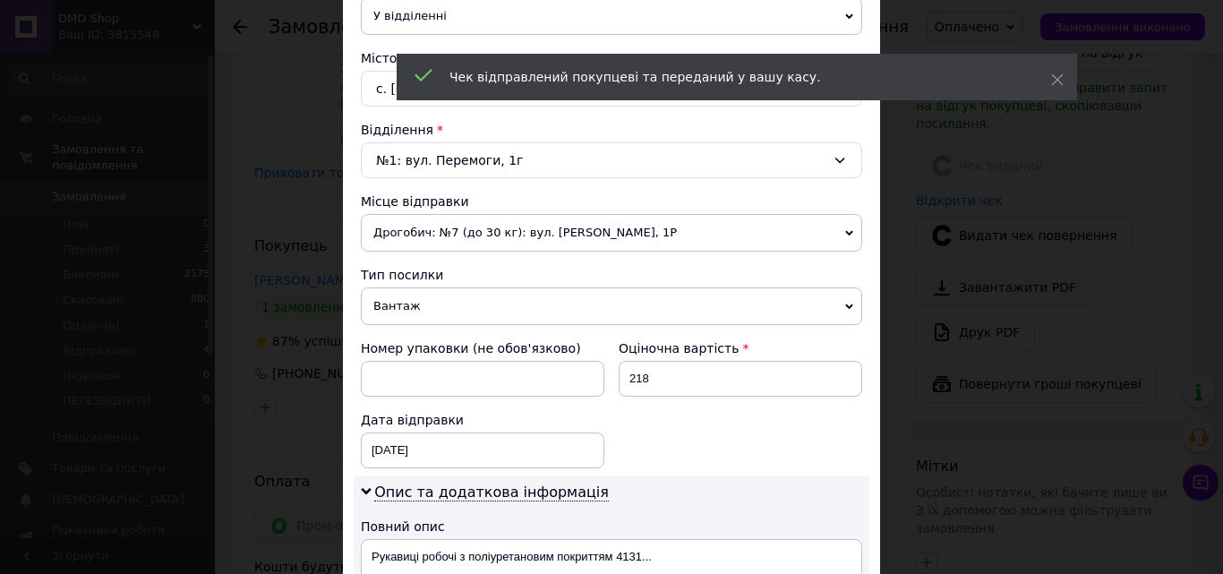
scroll to position [627, 0]
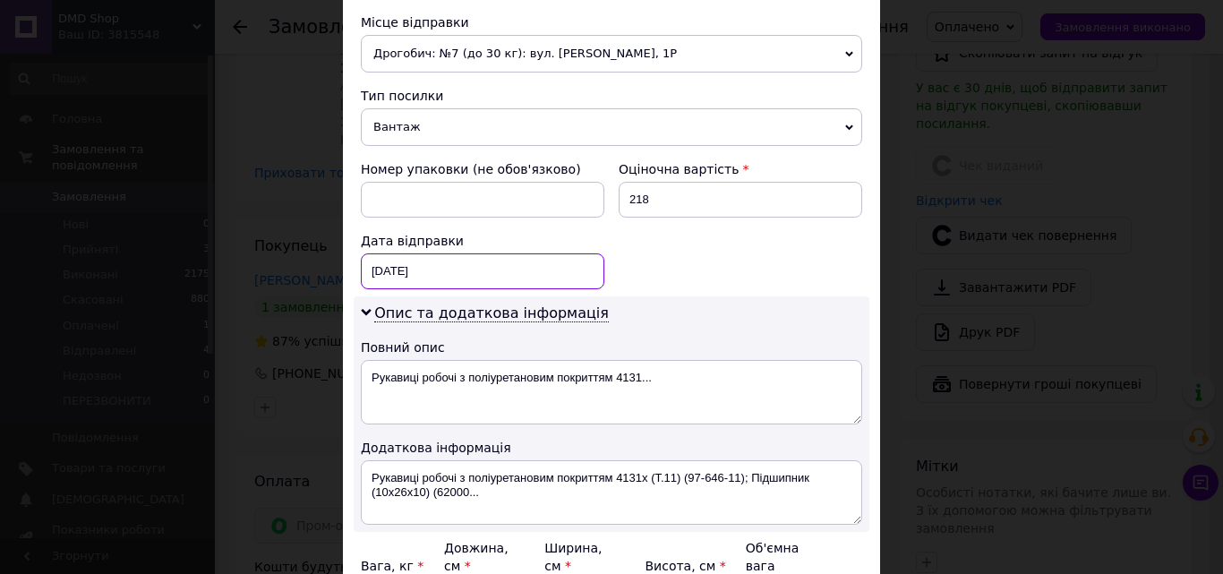
click at [377, 274] on div "[DATE] < 2025 > < Октябрь > Пн Вт Ср Чт Пт Сб Вс 29 30 1 2 3 4 5 6 7 8 9 10 11 …" at bounding box center [482, 271] width 243 height 36
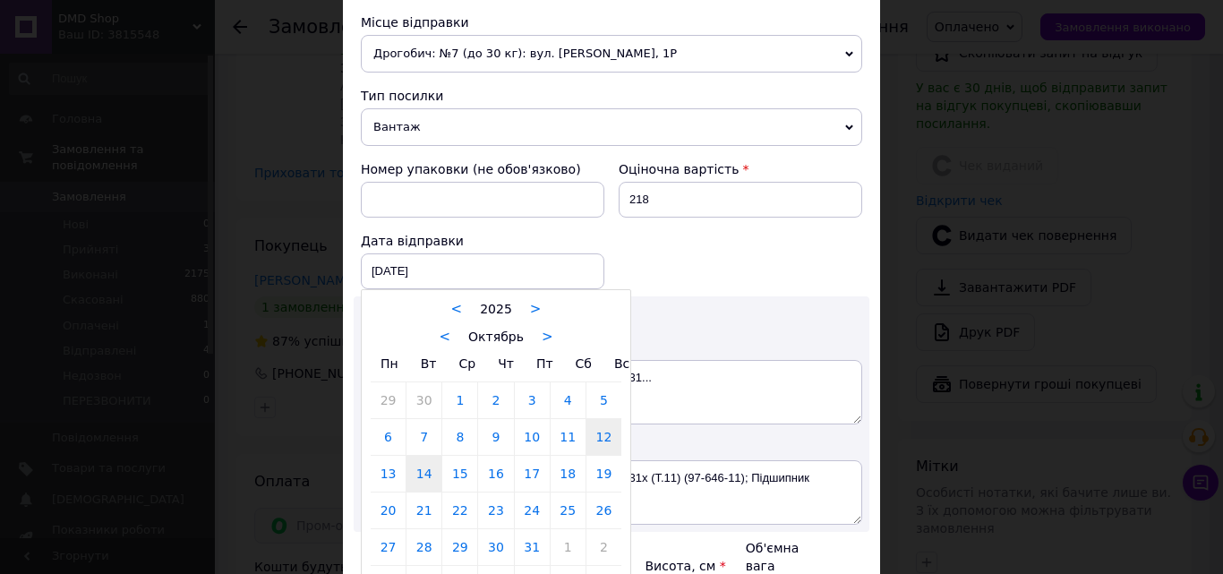
click at [414, 474] on link "14" at bounding box center [423, 474] width 35 height 36
type input "14.10.2025"
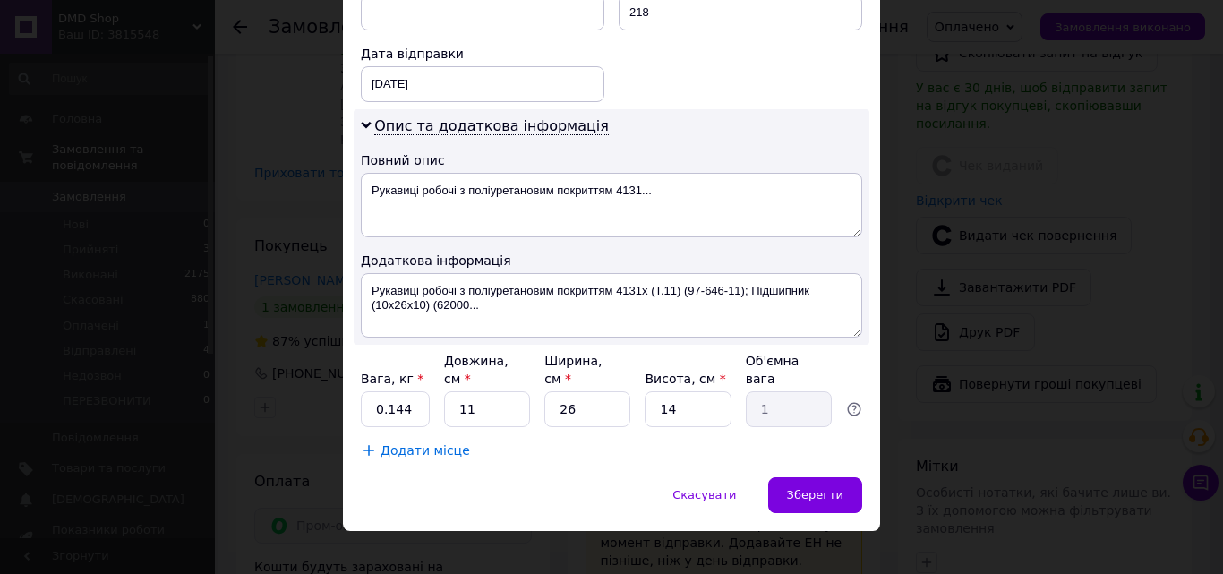
scroll to position [815, 0]
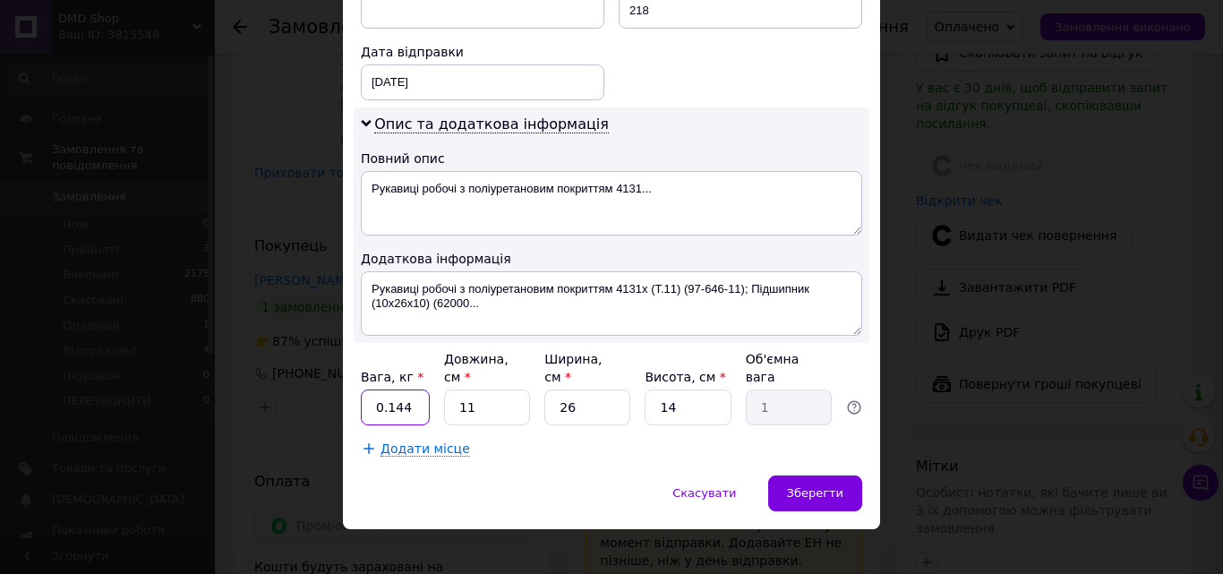
click at [408, 389] on input "0.144" at bounding box center [395, 407] width 69 height 36
type input "0.1"
click at [594, 393] on input "26" at bounding box center [587, 407] width 86 height 36
type input "2"
type input "0.1"
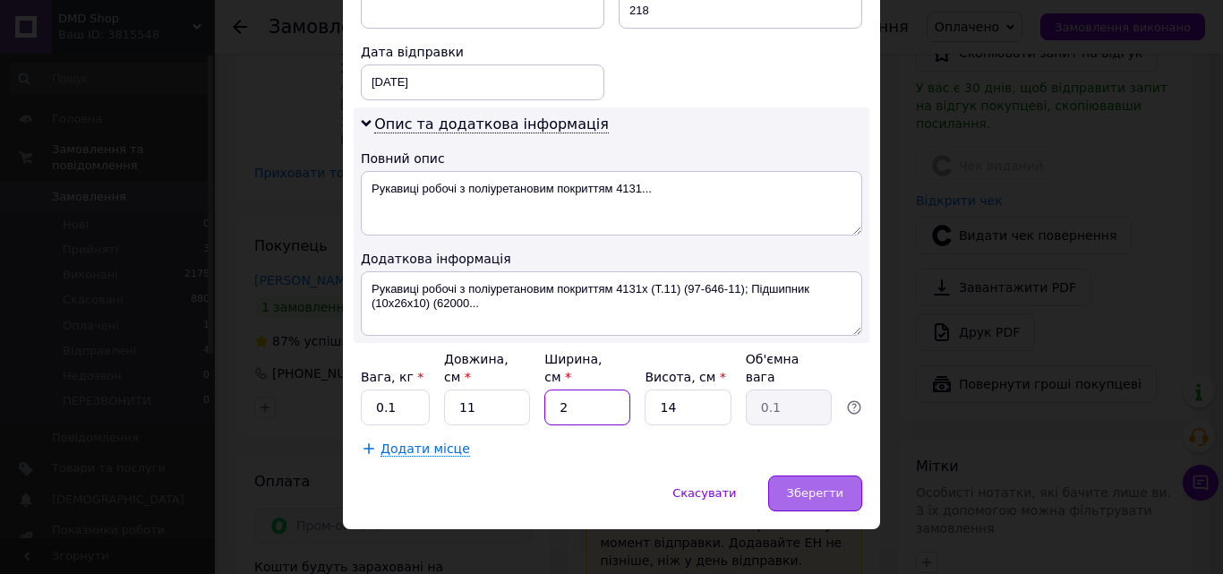
type input "2"
click at [833, 486] on span "Зберегти" at bounding box center [815, 492] width 56 height 13
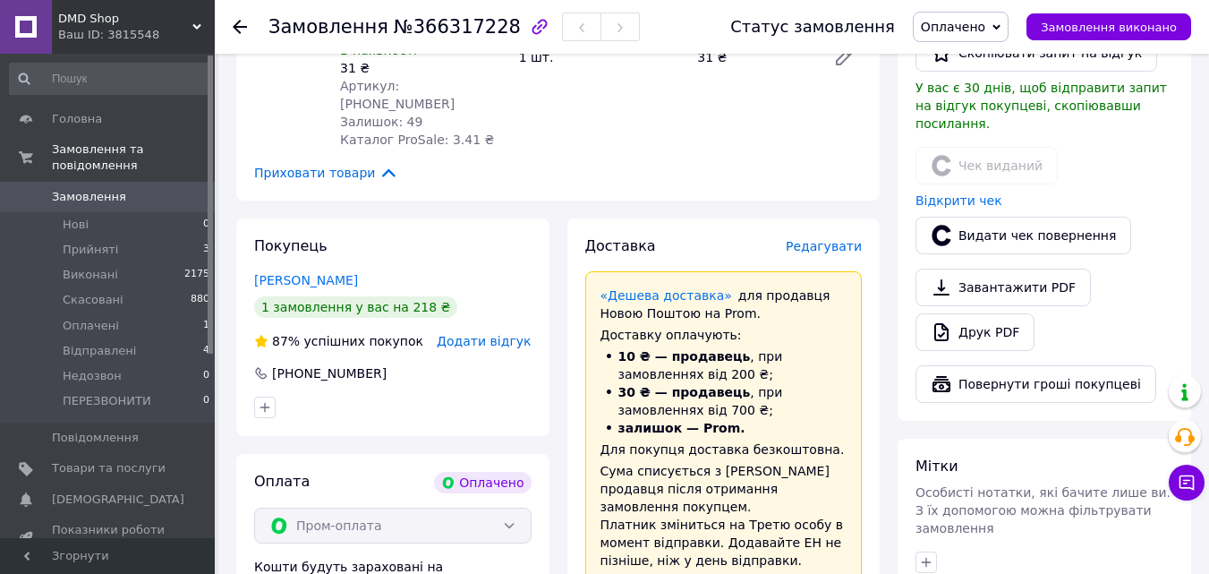
click at [809, 239] on span "Редагувати" at bounding box center [824, 246] width 76 height 14
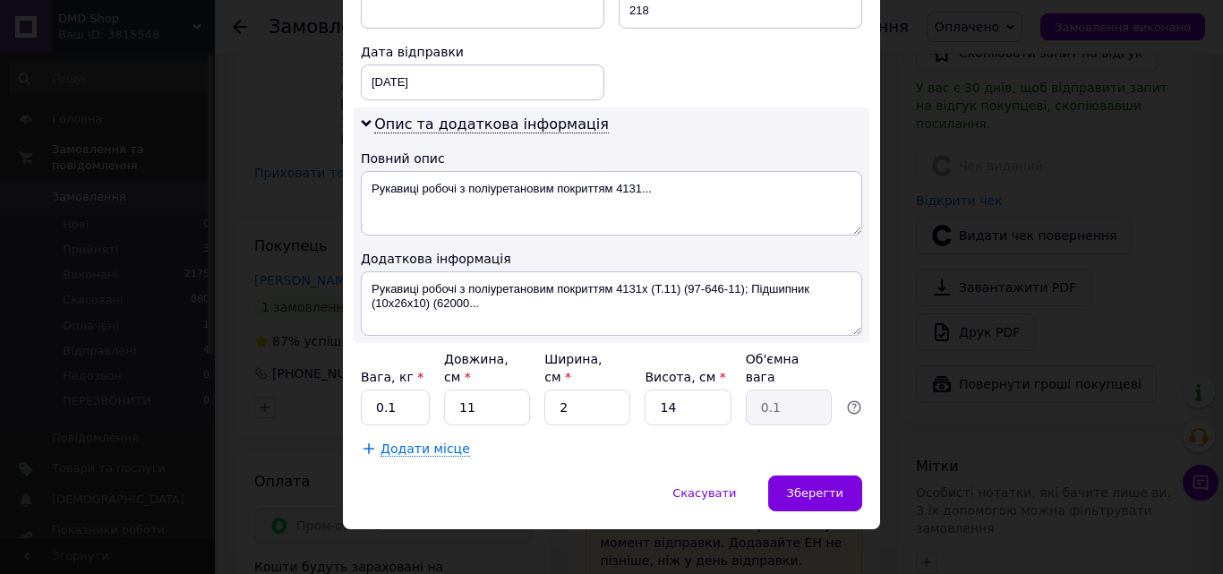
click at [828, 494] on div "Скасувати   Зберегти" at bounding box center [611, 502] width 537 height 54
click at [823, 486] on span "Зберегти" at bounding box center [815, 492] width 56 height 13
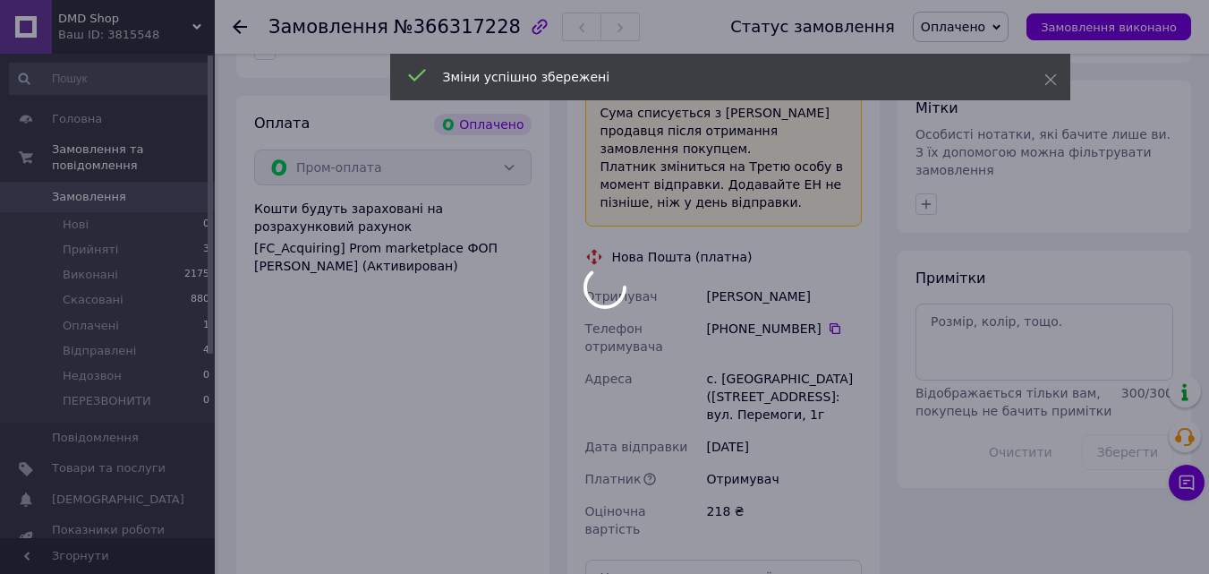
scroll to position [1074, 0]
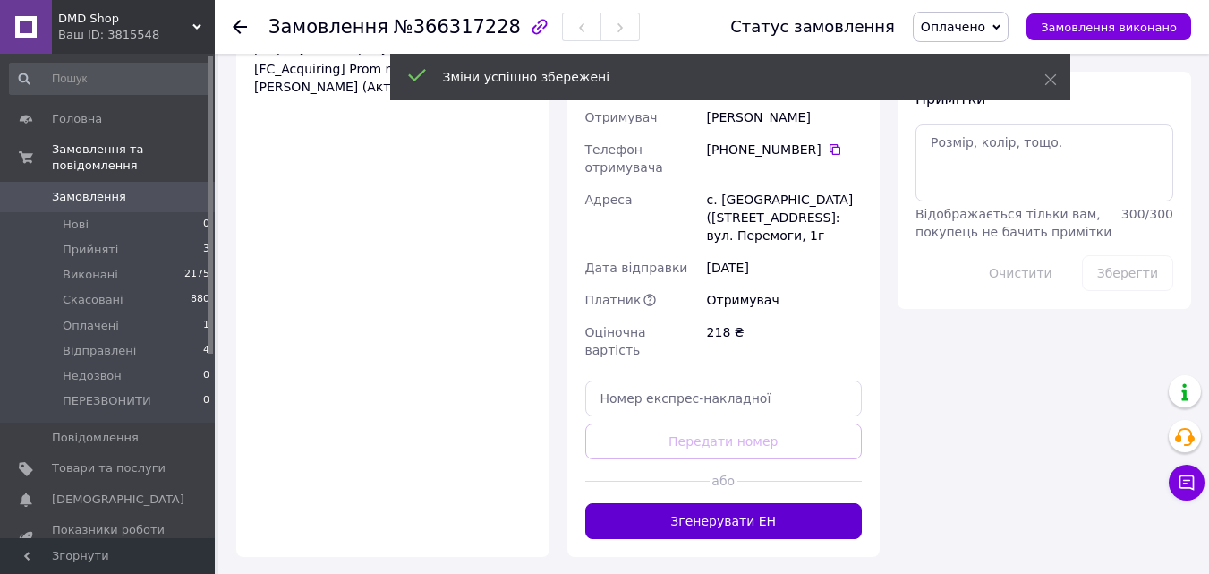
click at [733, 503] on button "Згенерувати ЕН" at bounding box center [724, 521] width 278 height 36
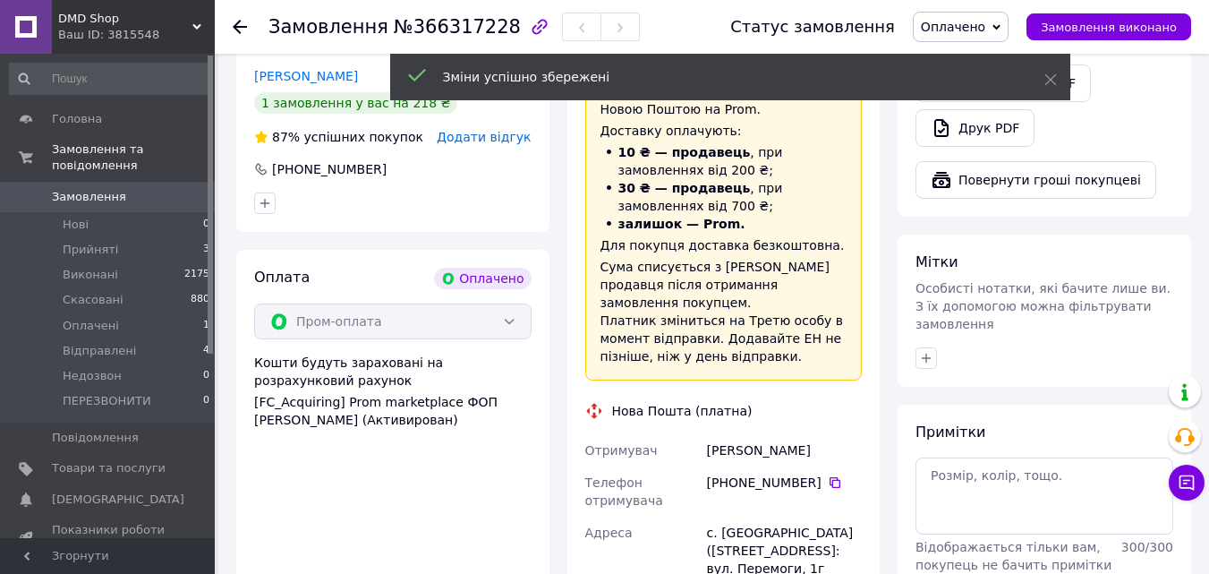
scroll to position [716, 0]
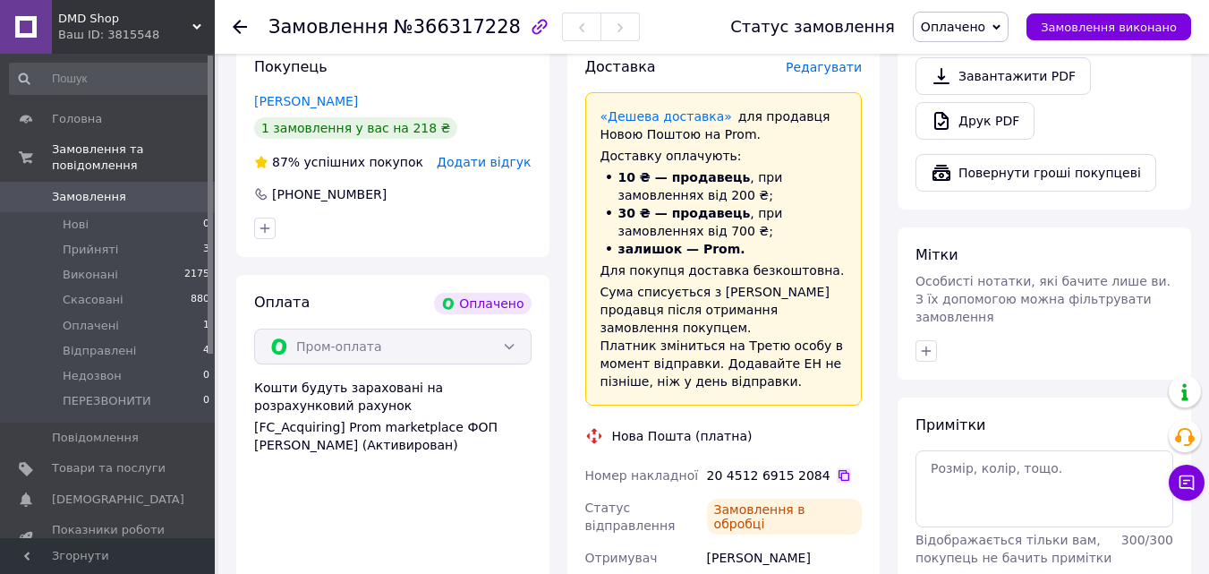
click at [837, 468] on icon at bounding box center [844, 475] width 14 height 14
